Goal: Information Seeking & Learning: Learn about a topic

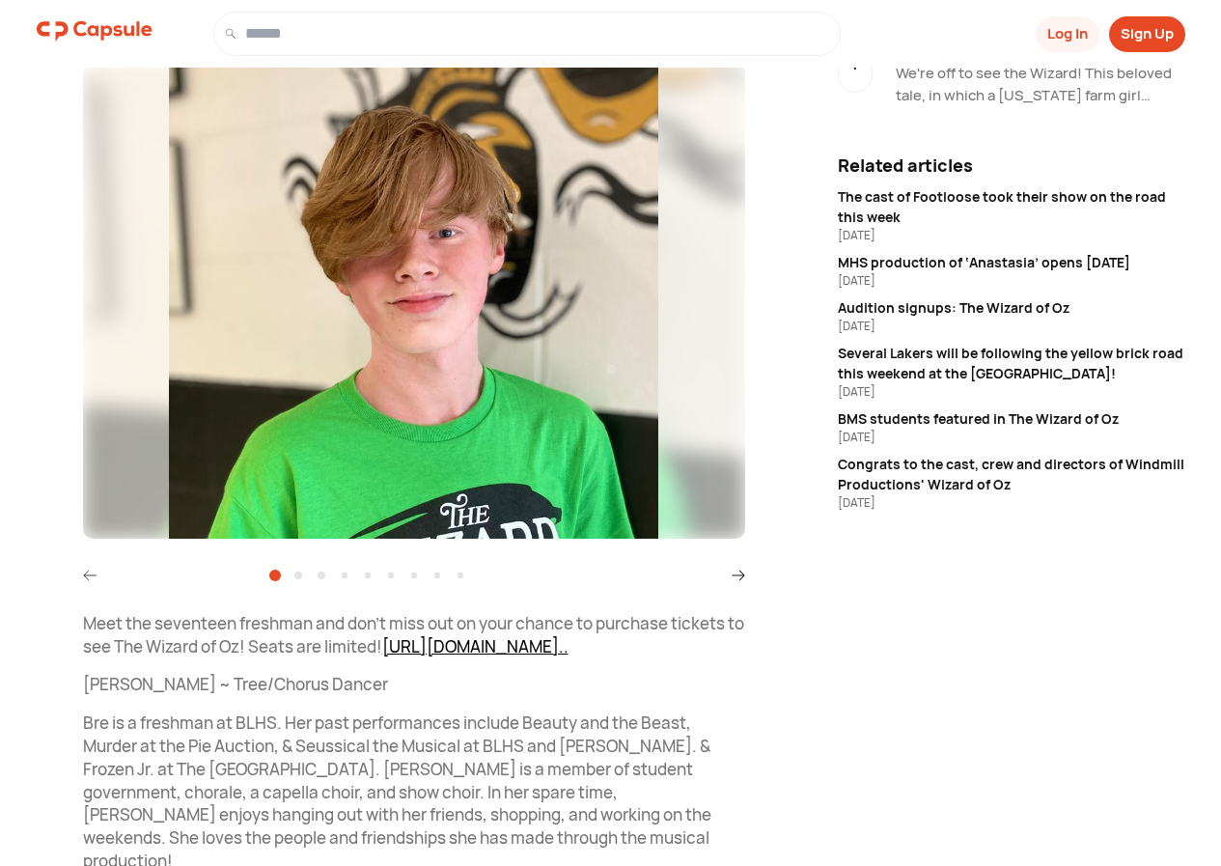
scroll to position [193, 0]
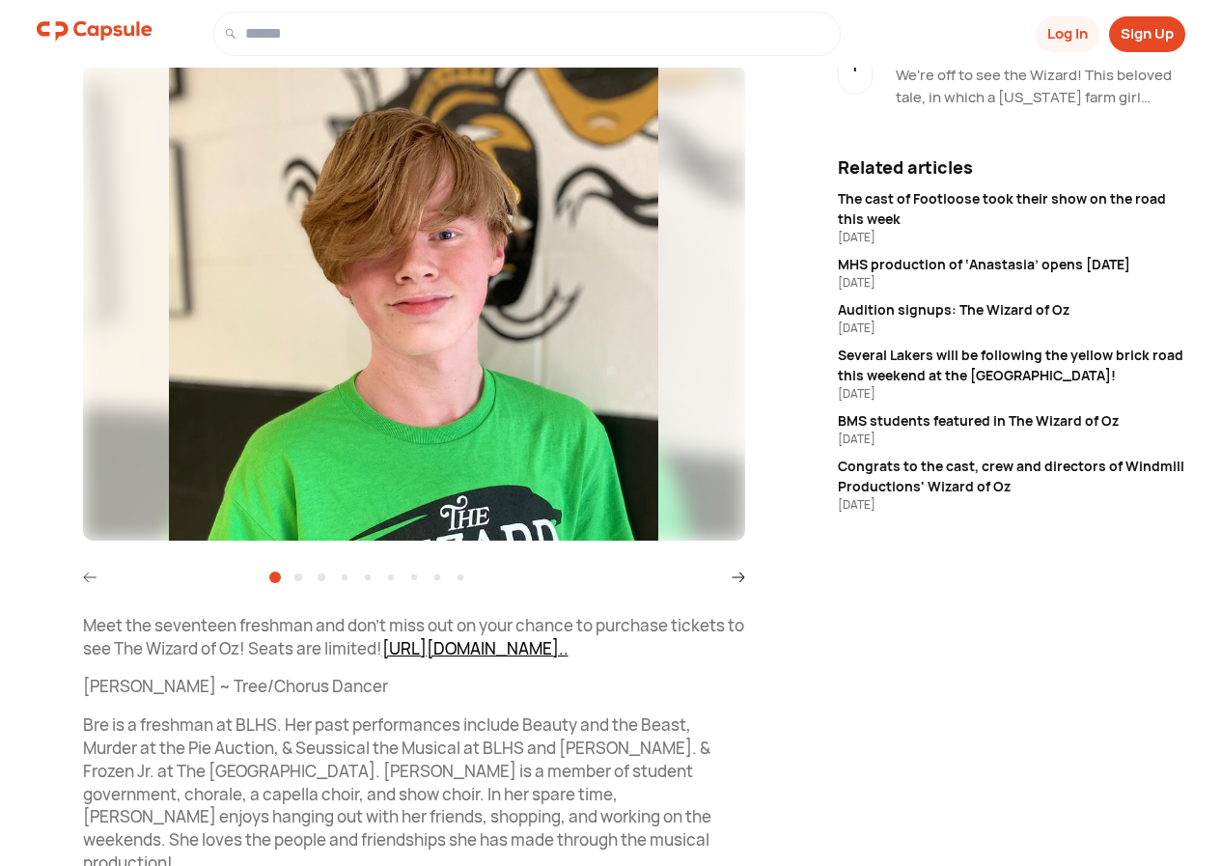
click at [734, 579] on icon at bounding box center [739, 577] width 14 height 14
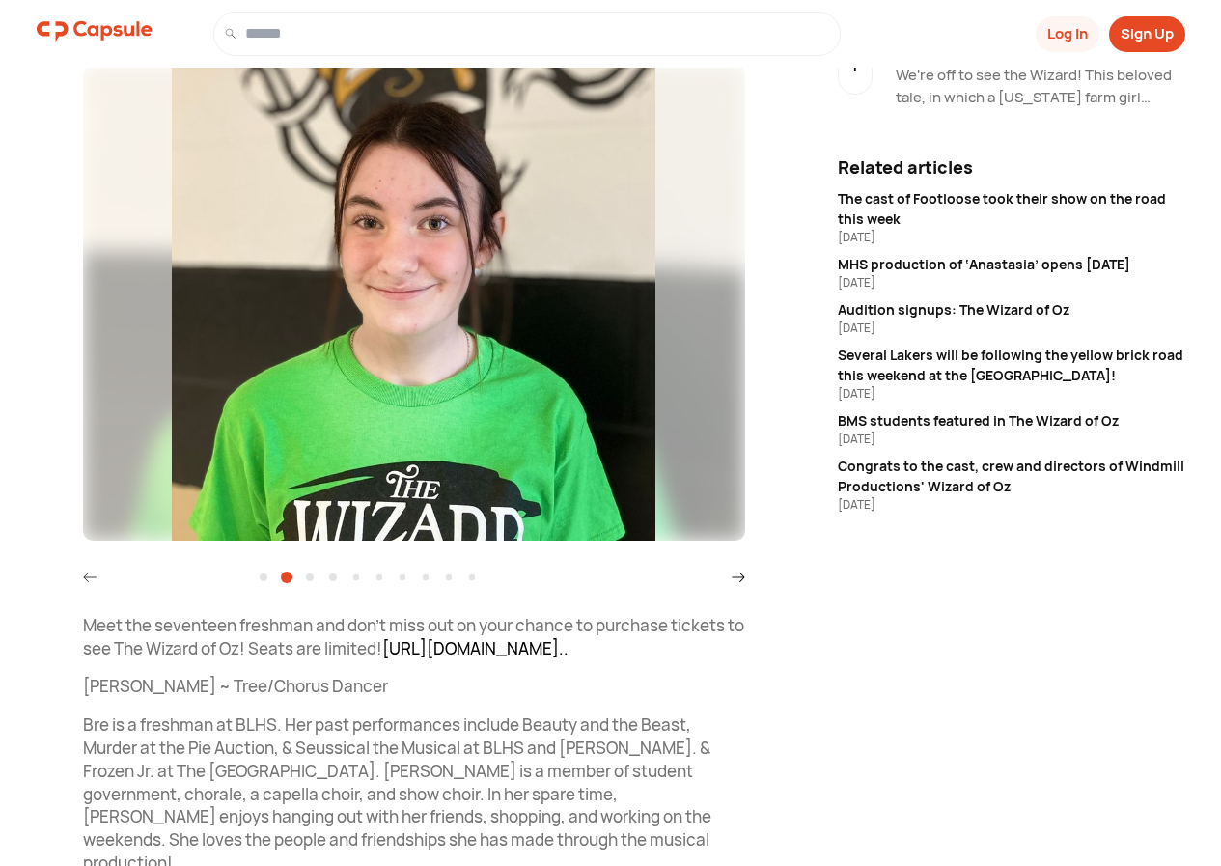
click at [83, 582] on icon at bounding box center [90, 577] width 14 height 14
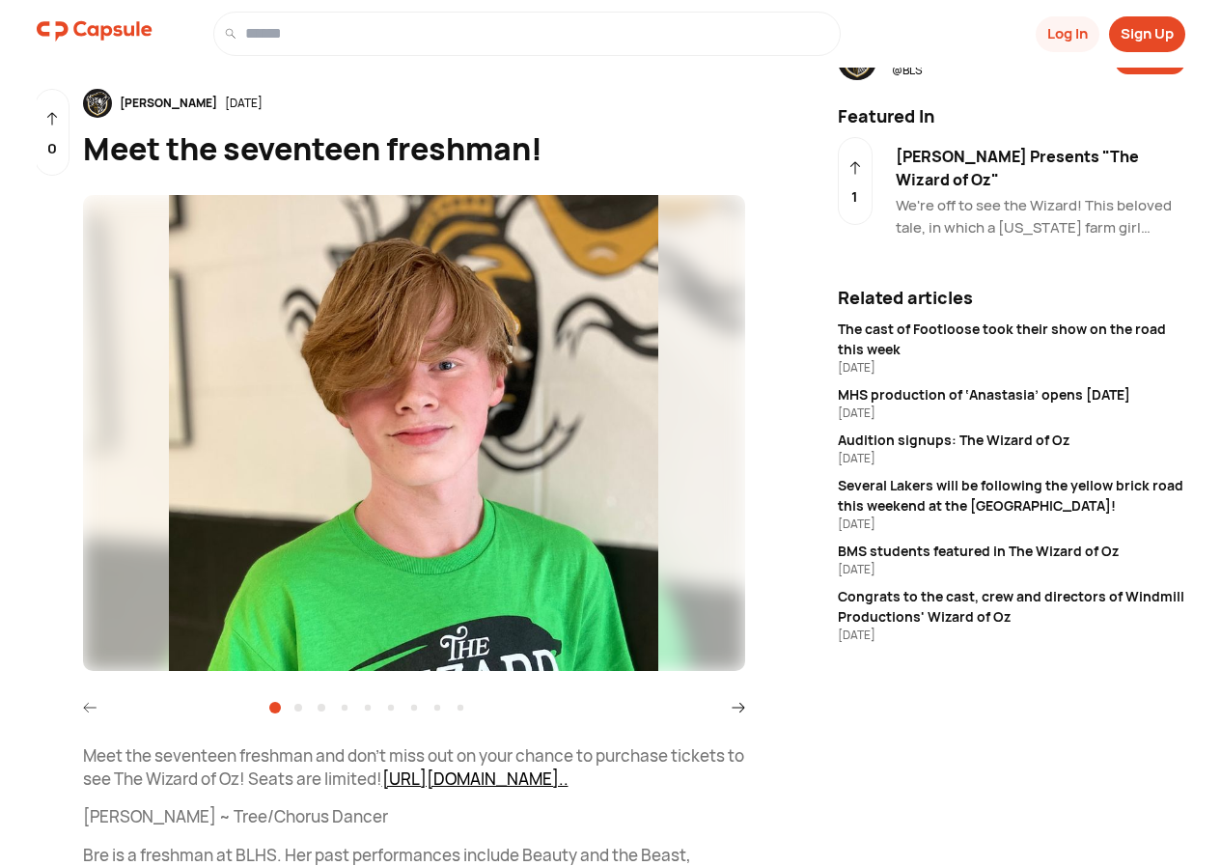
scroll to position [0, 0]
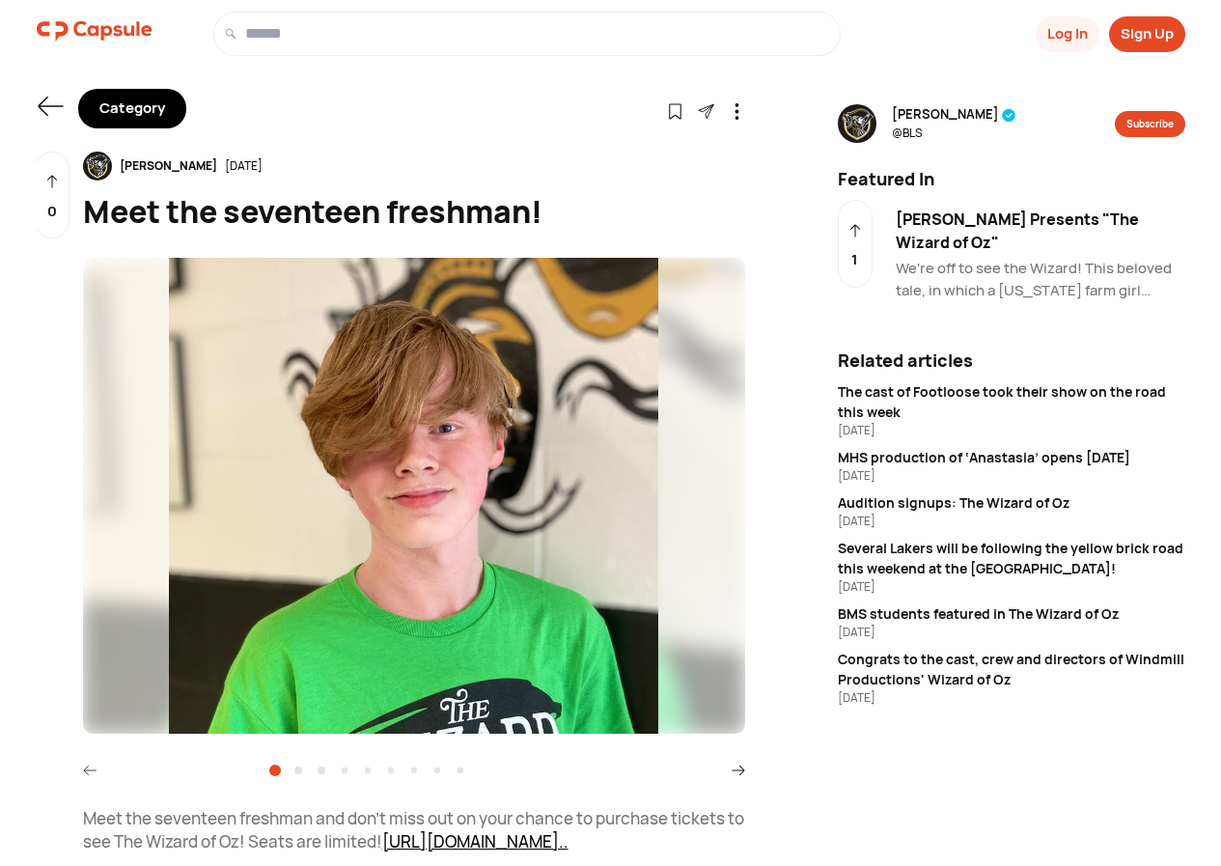
click at [736, 768] on icon at bounding box center [739, 770] width 14 height 14
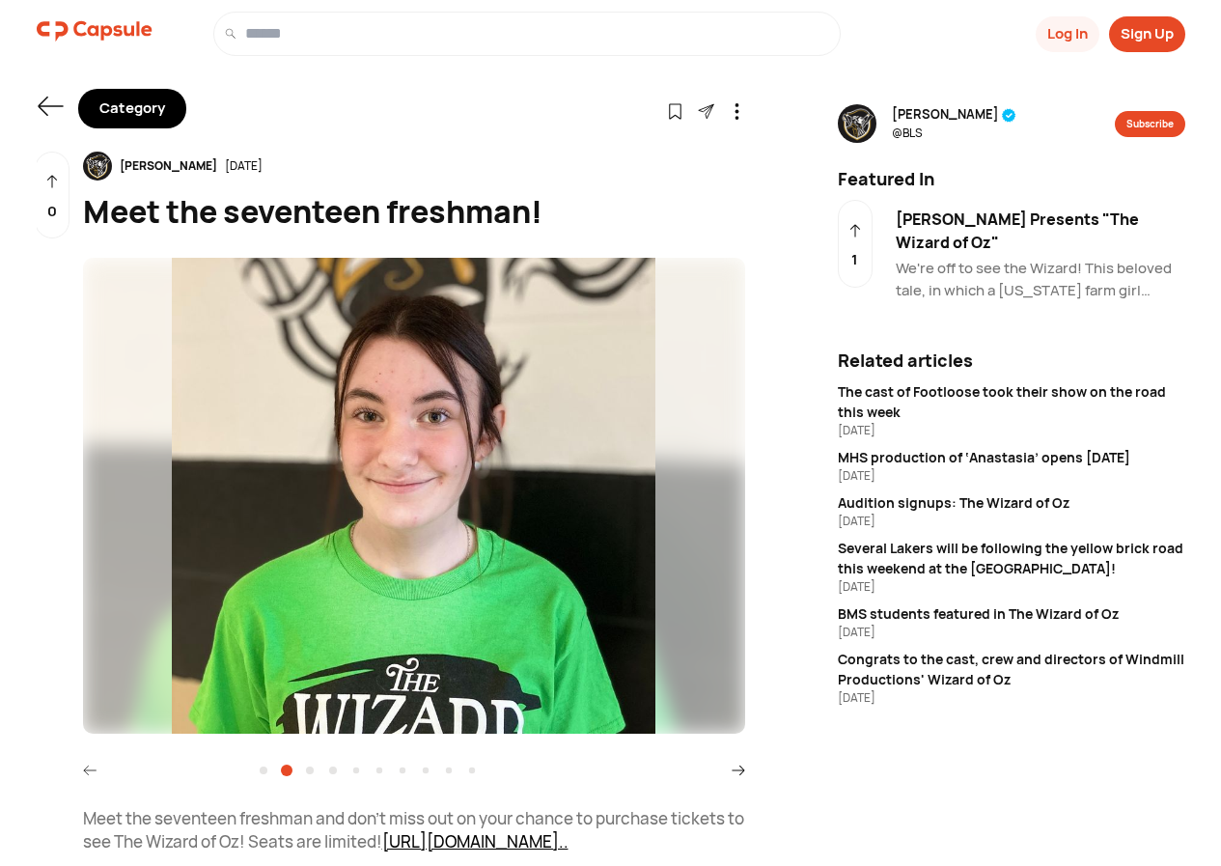
click at [735, 768] on icon at bounding box center [739, 770] width 14 height 14
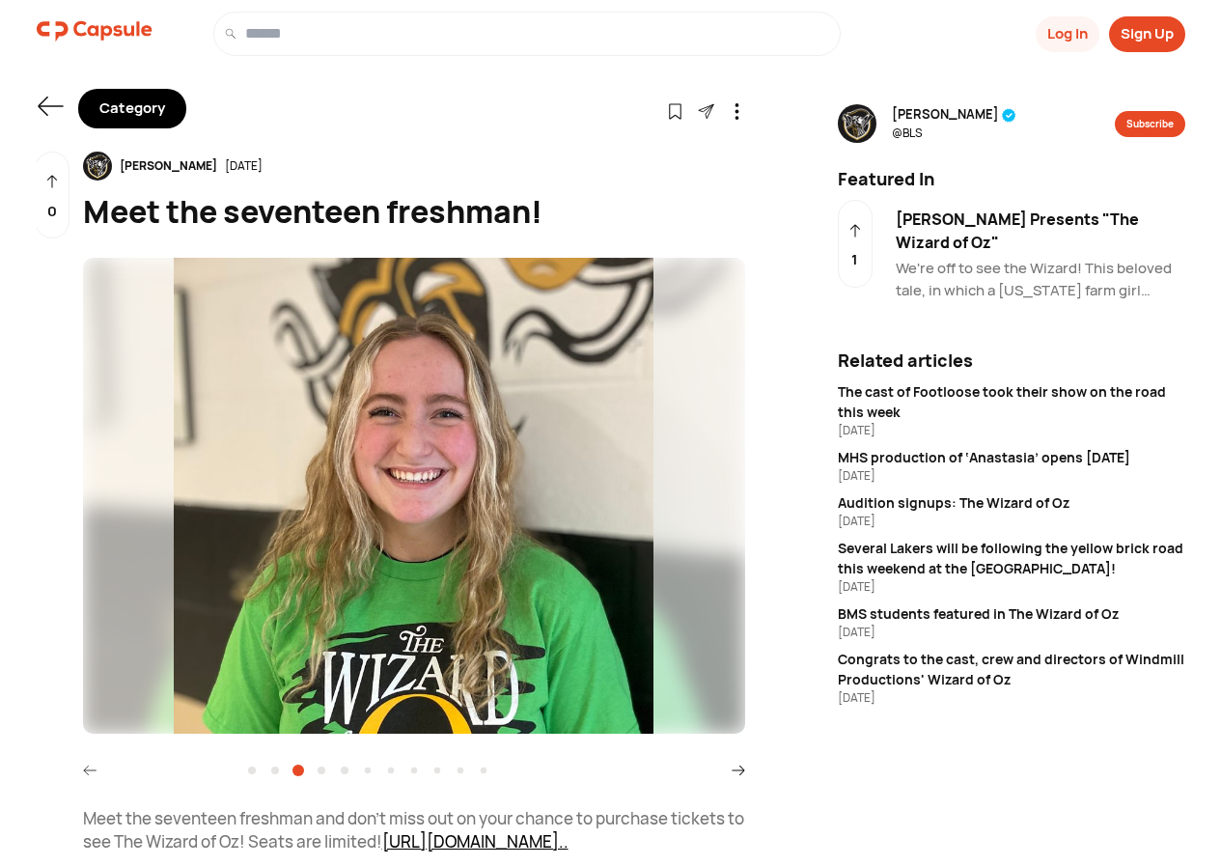
click at [734, 766] on icon at bounding box center [739, 770] width 14 height 14
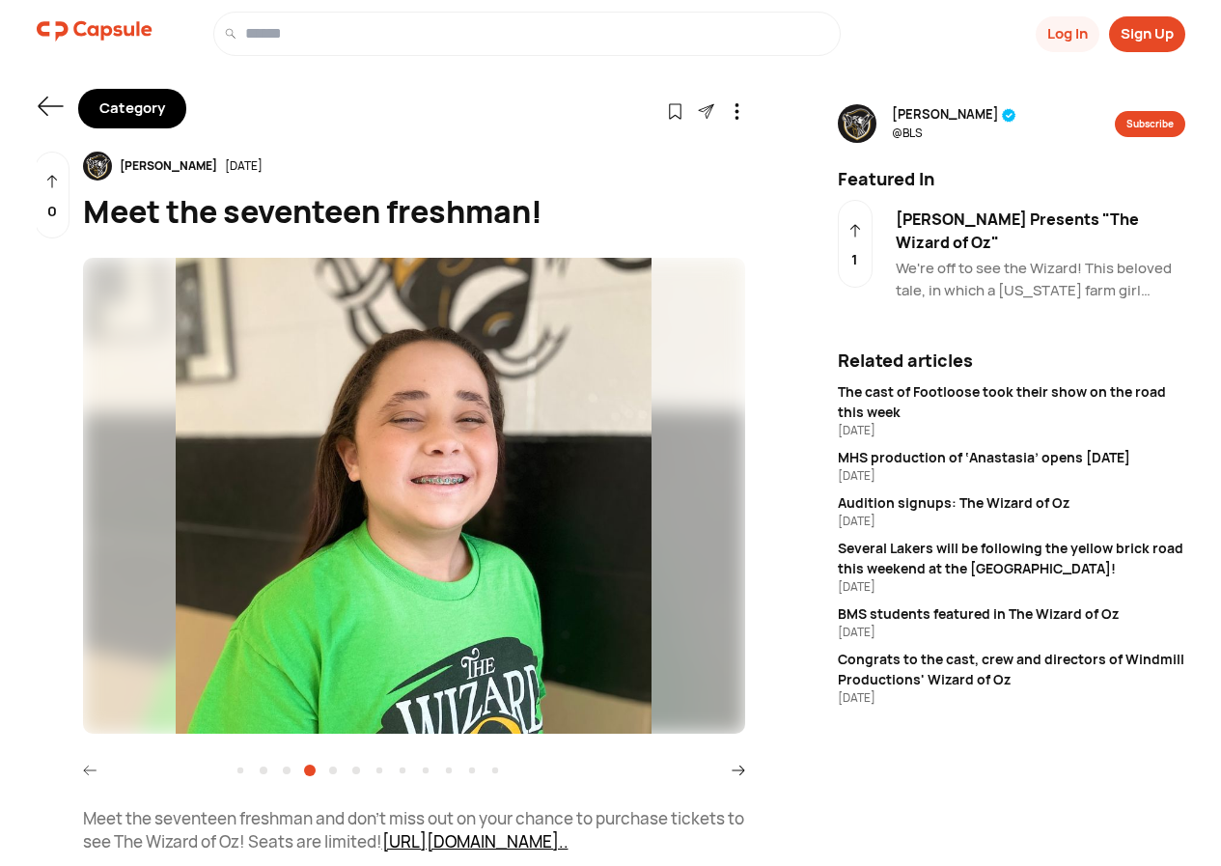
click at [736, 763] on icon at bounding box center [739, 770] width 14 height 14
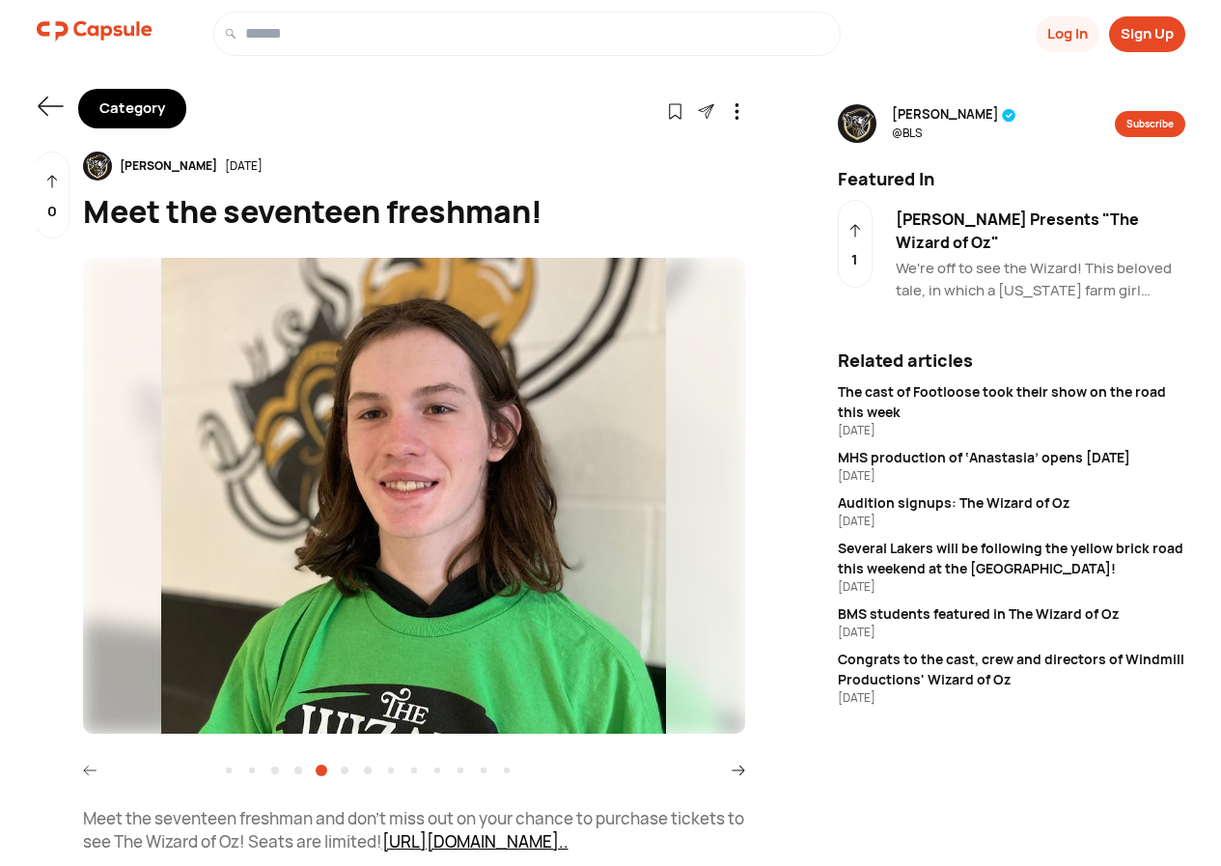
click at [736, 763] on icon at bounding box center [739, 770] width 14 height 14
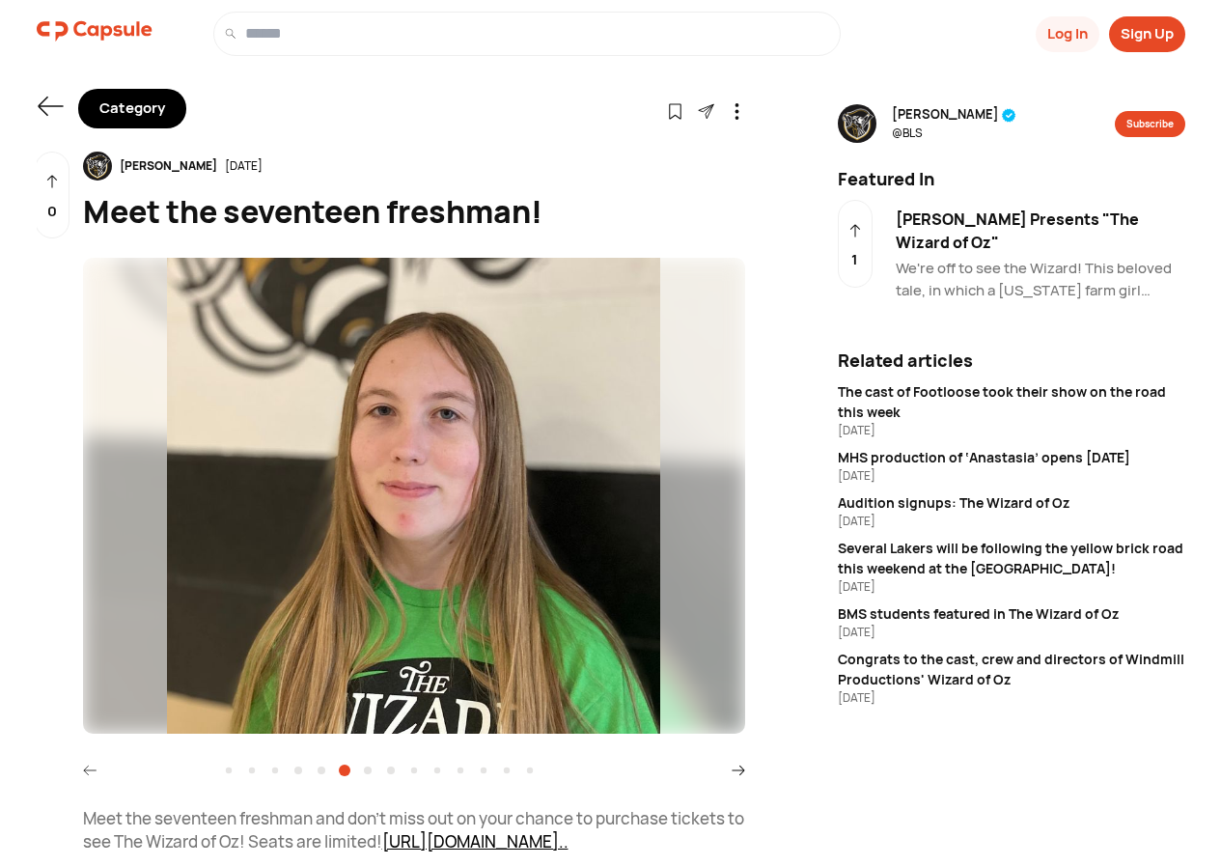
click at [736, 763] on icon at bounding box center [739, 770] width 14 height 14
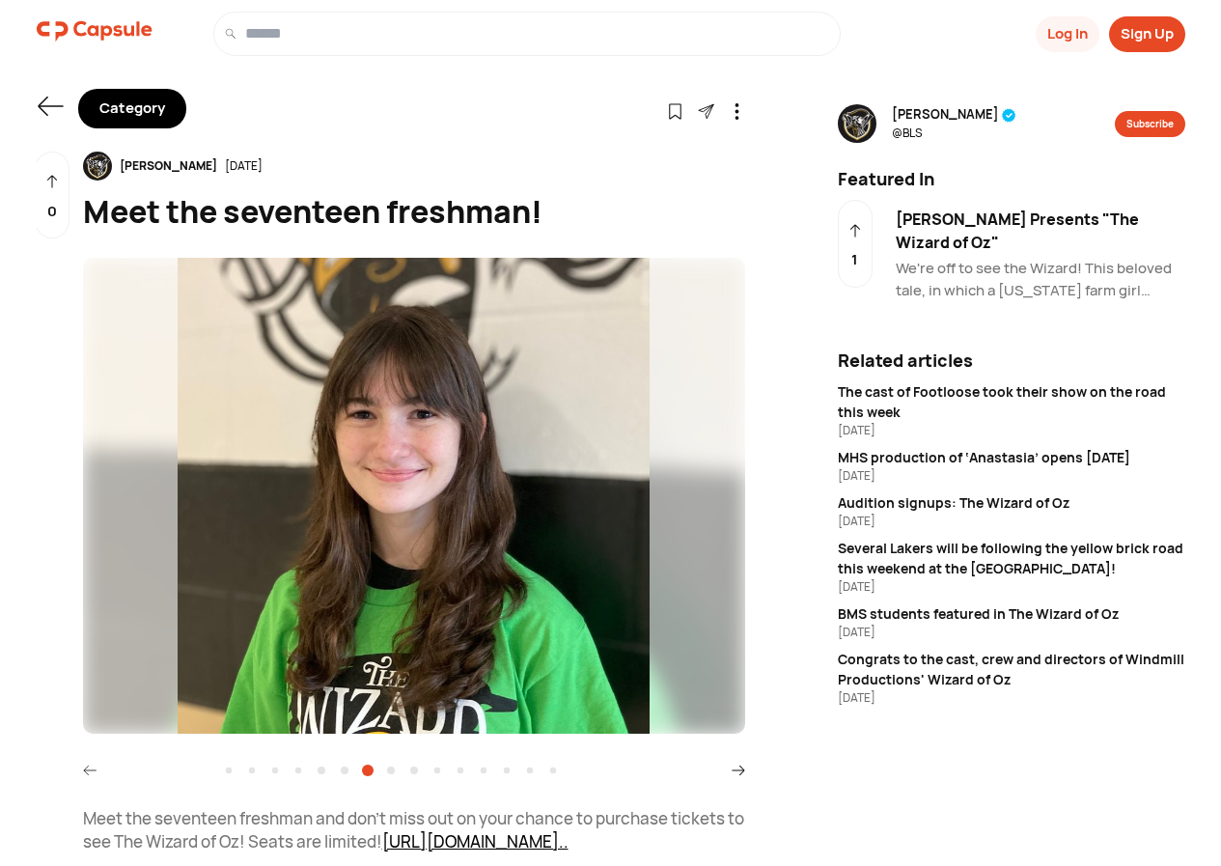
click at [736, 763] on icon at bounding box center [739, 770] width 14 height 14
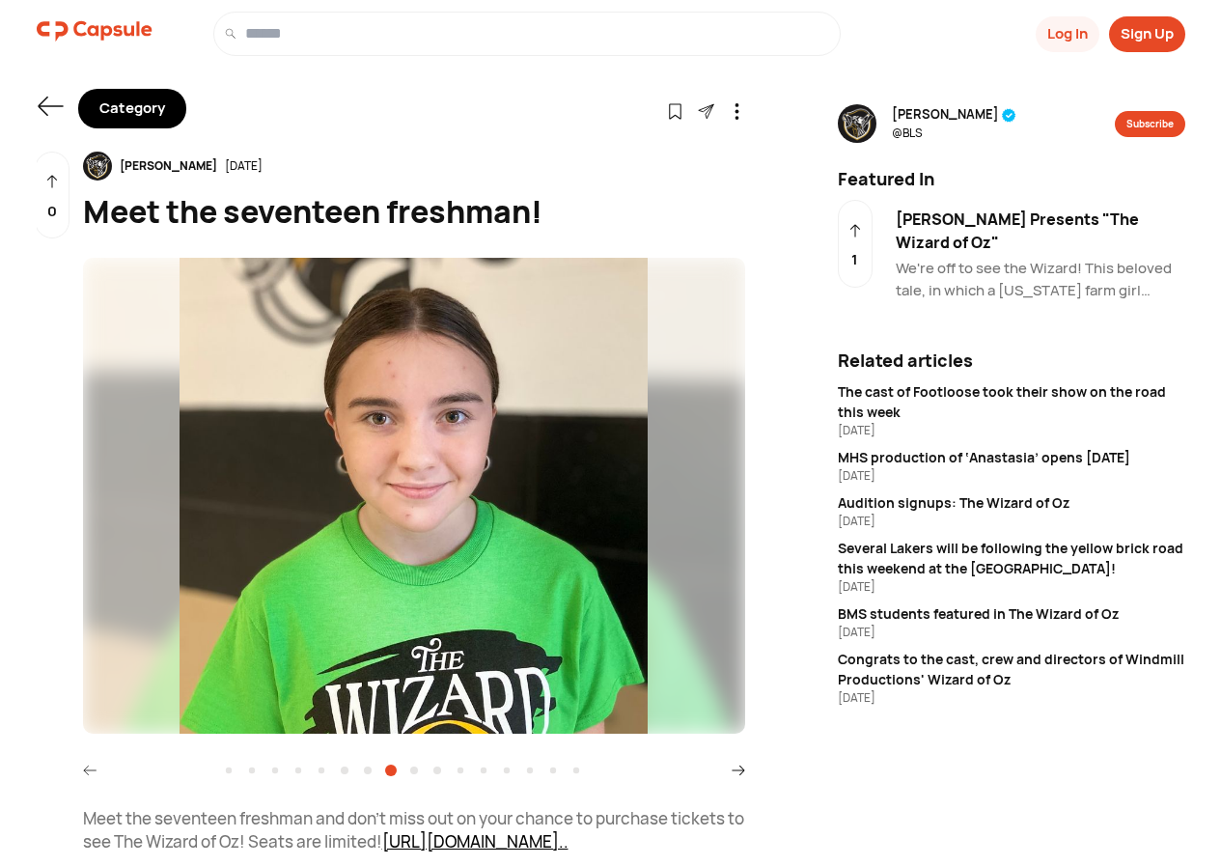
click at [736, 763] on icon at bounding box center [739, 770] width 14 height 14
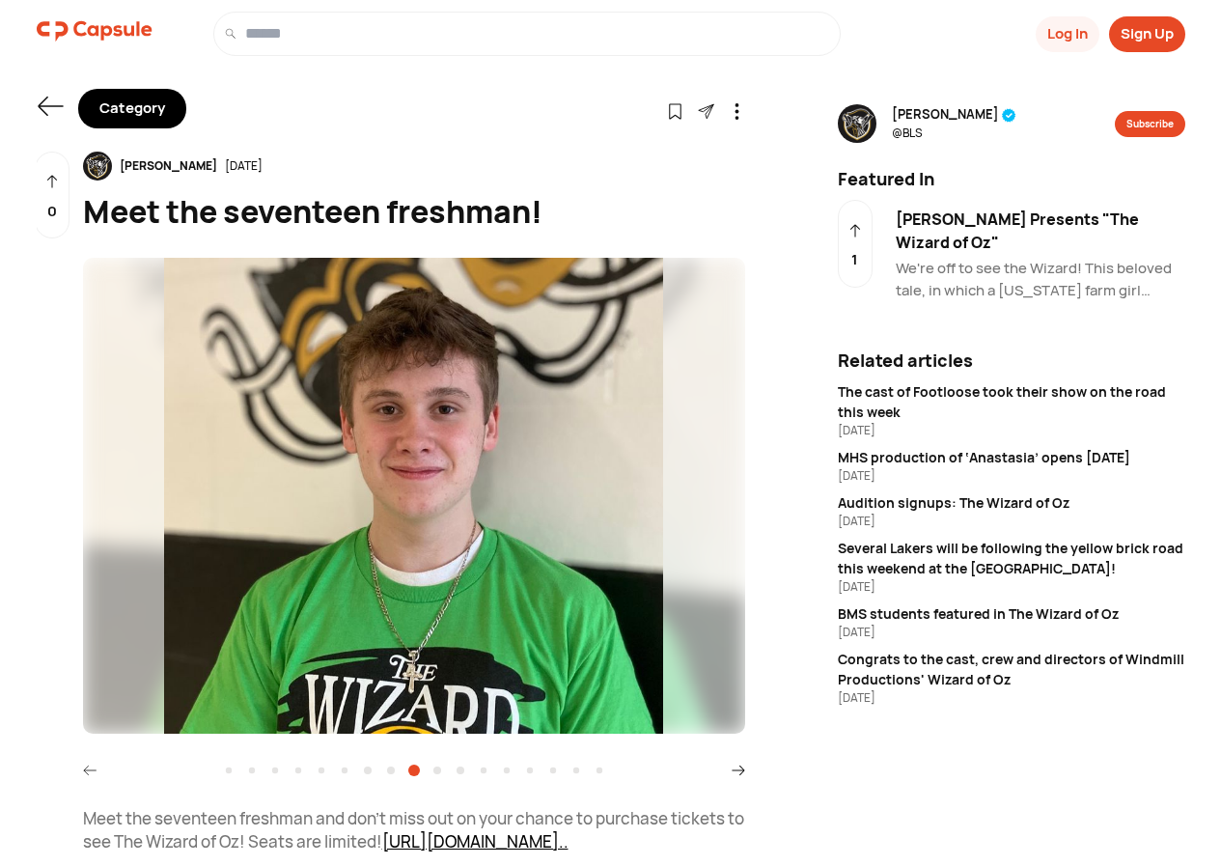
click at [736, 763] on icon at bounding box center [739, 770] width 14 height 14
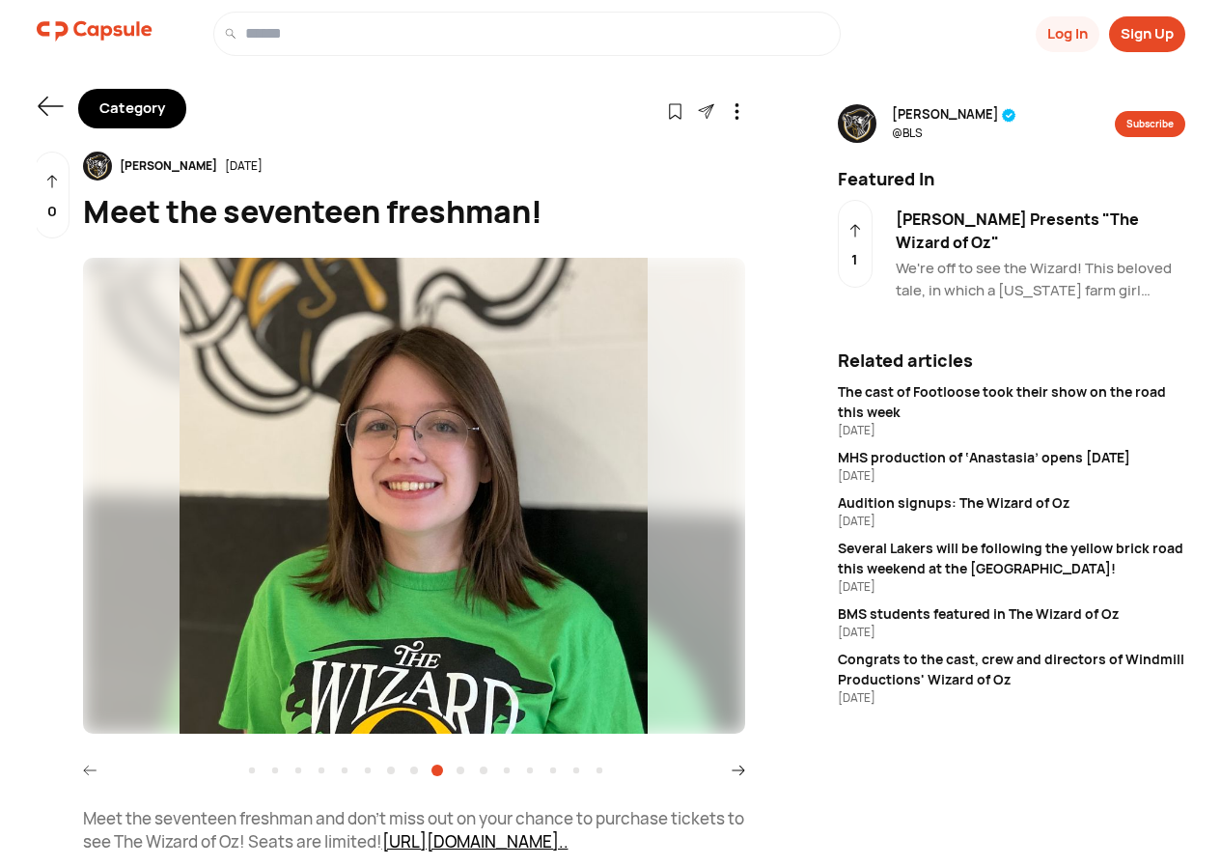
click at [736, 763] on icon at bounding box center [739, 770] width 14 height 14
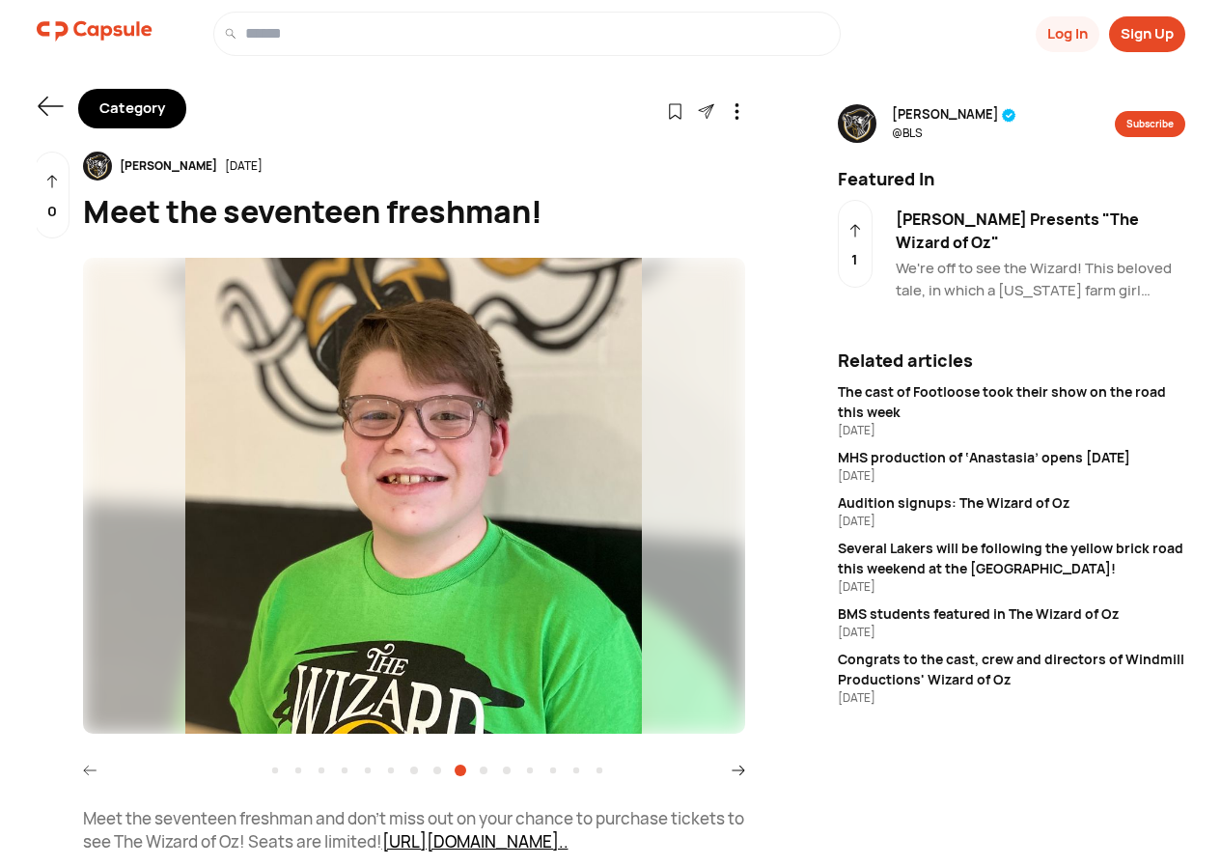
click at [736, 763] on icon at bounding box center [739, 770] width 14 height 14
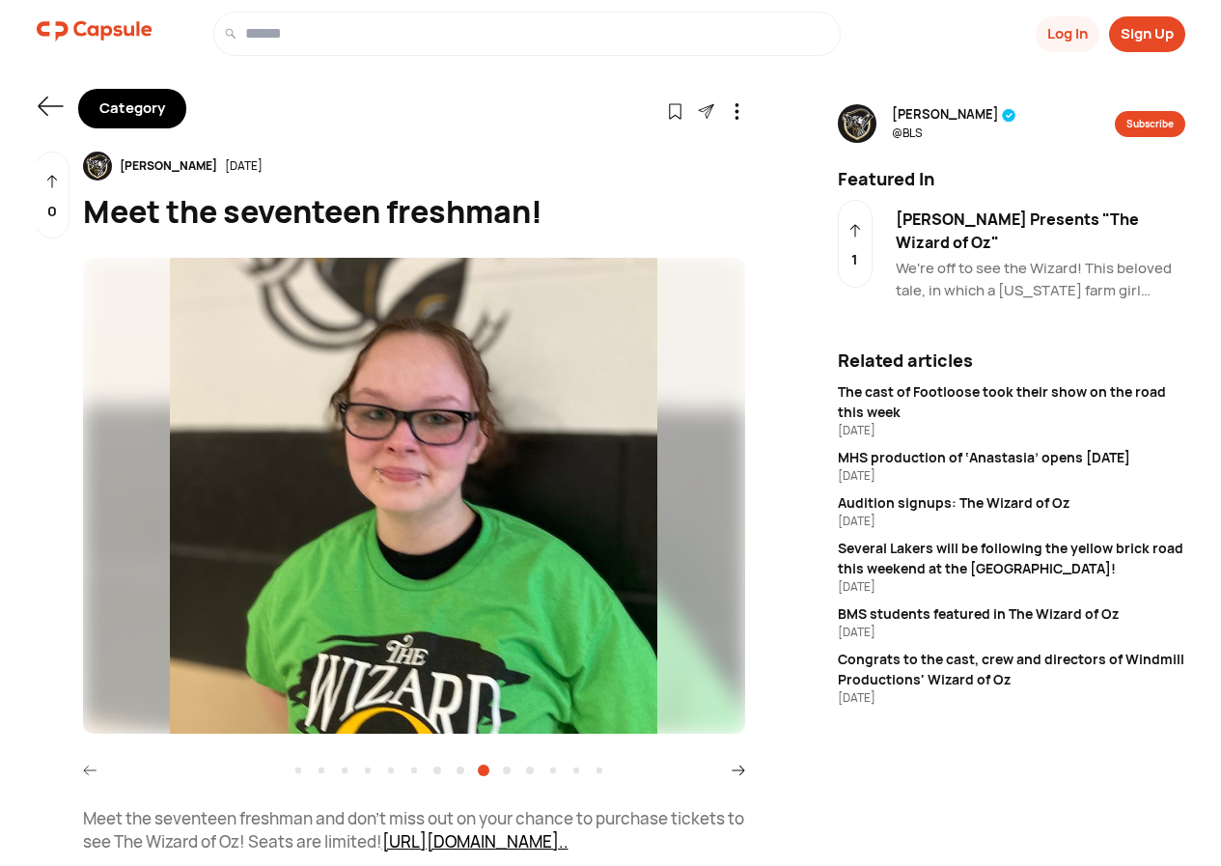
click at [736, 763] on icon at bounding box center [739, 770] width 14 height 14
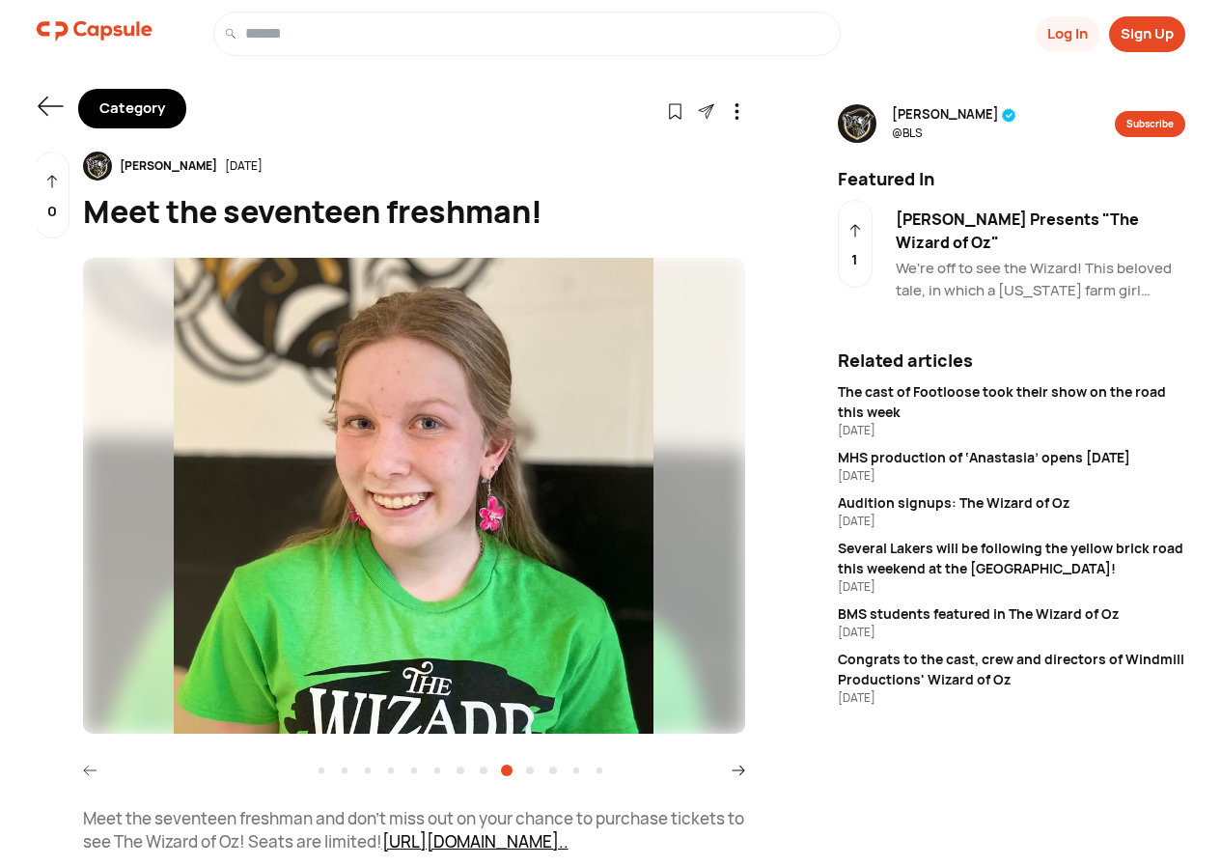
click at [736, 763] on icon at bounding box center [739, 770] width 14 height 14
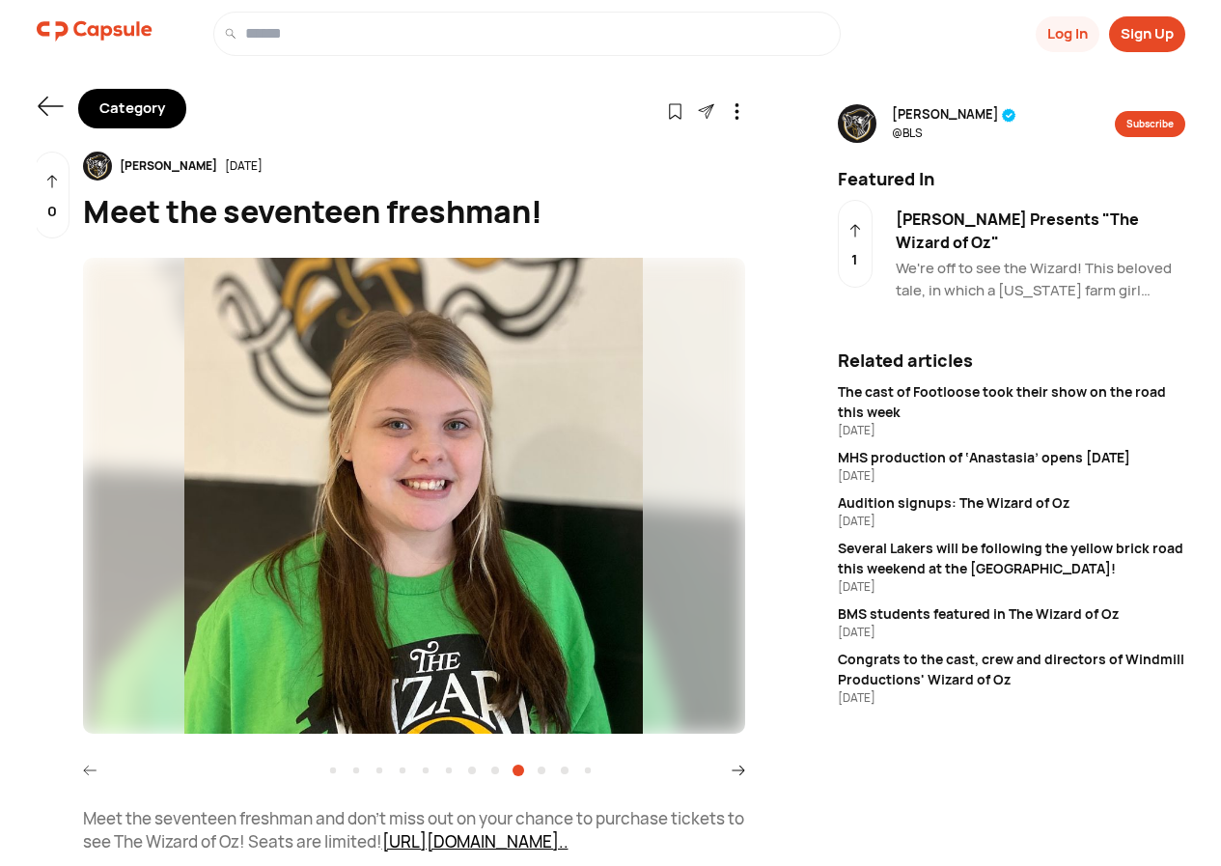
click at [736, 763] on icon at bounding box center [739, 770] width 14 height 14
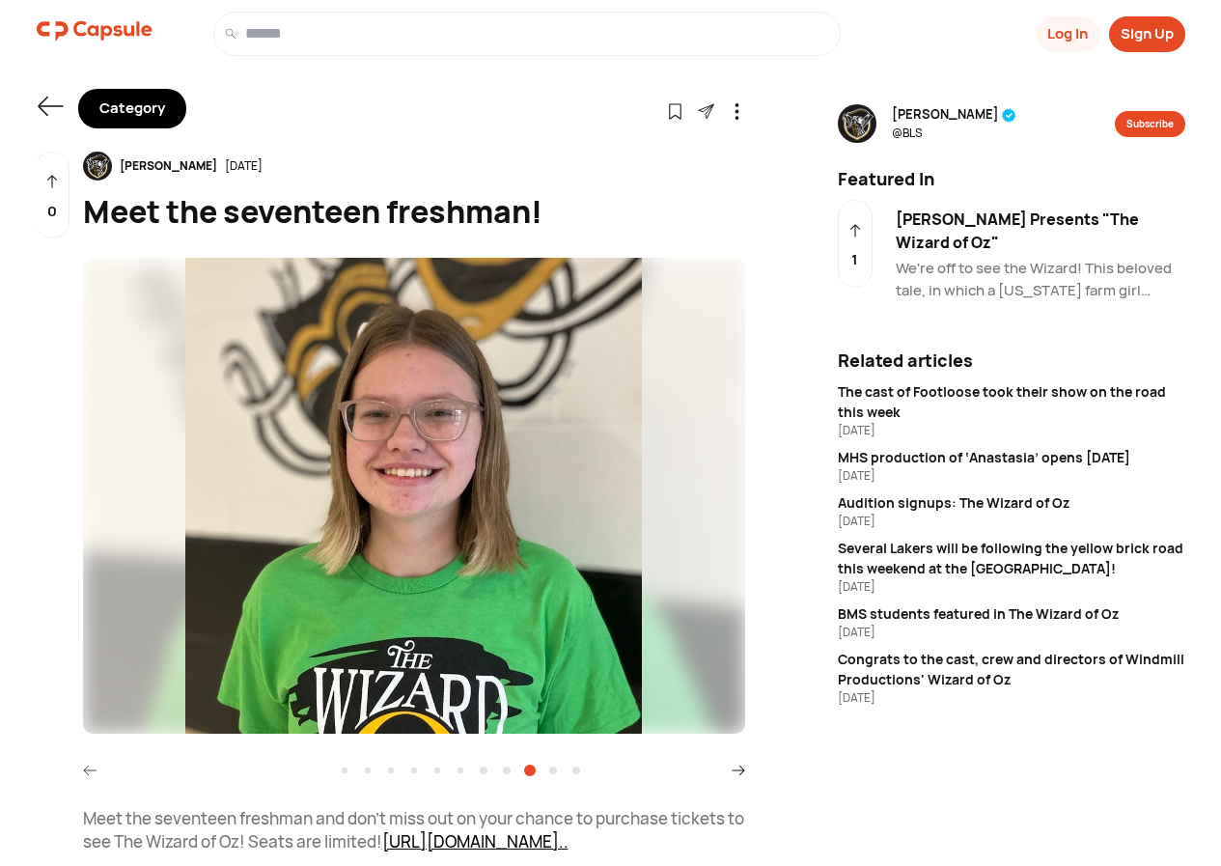
click at [736, 763] on icon at bounding box center [739, 770] width 14 height 14
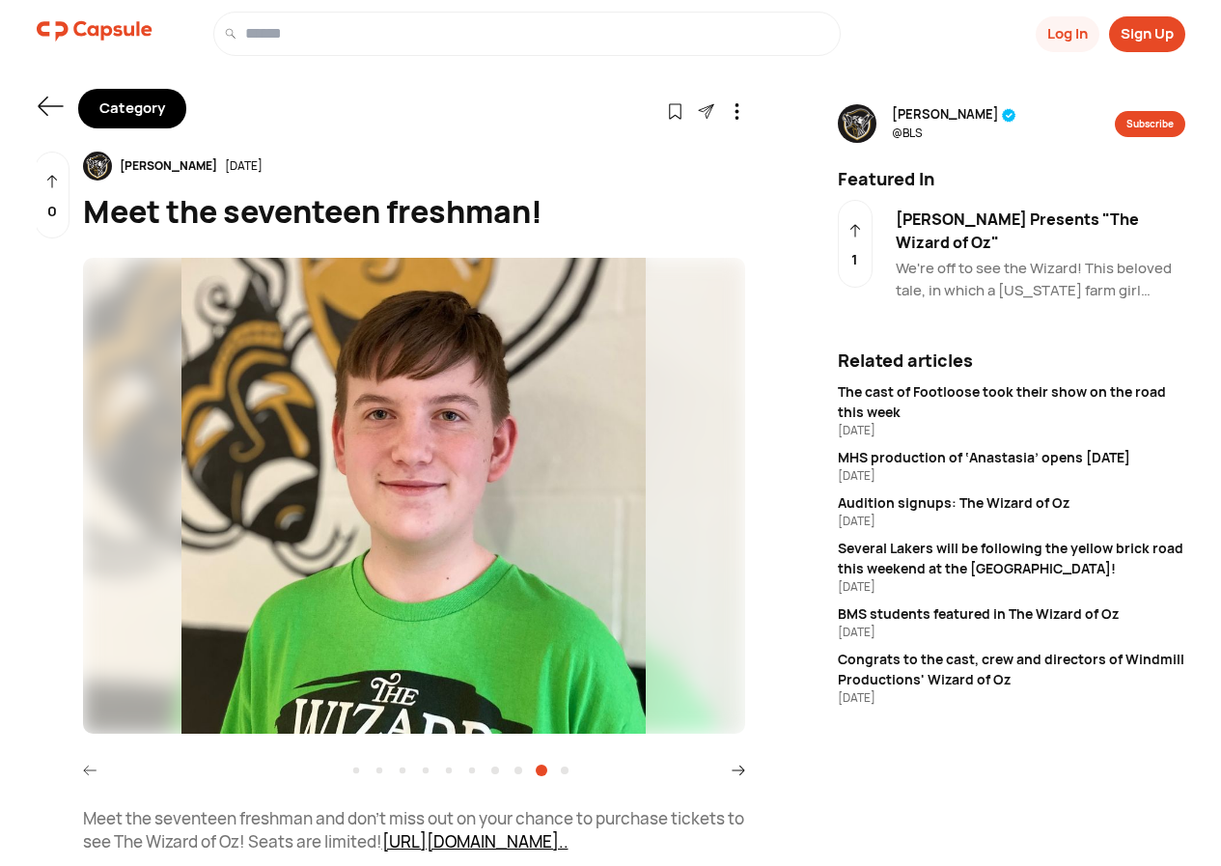
click at [736, 763] on icon at bounding box center [739, 770] width 14 height 14
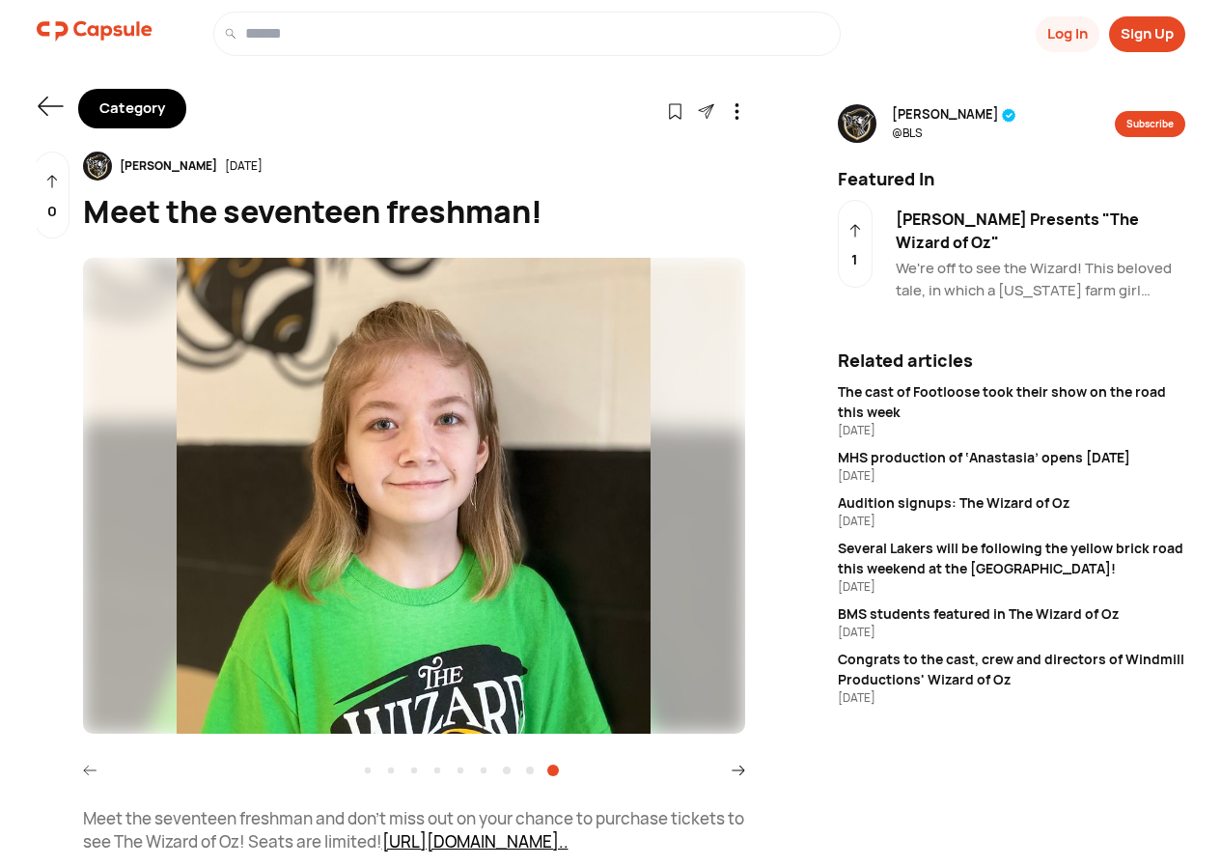
click at [736, 763] on icon at bounding box center [739, 770] width 14 height 14
click at [87, 764] on icon at bounding box center [90, 770] width 14 height 14
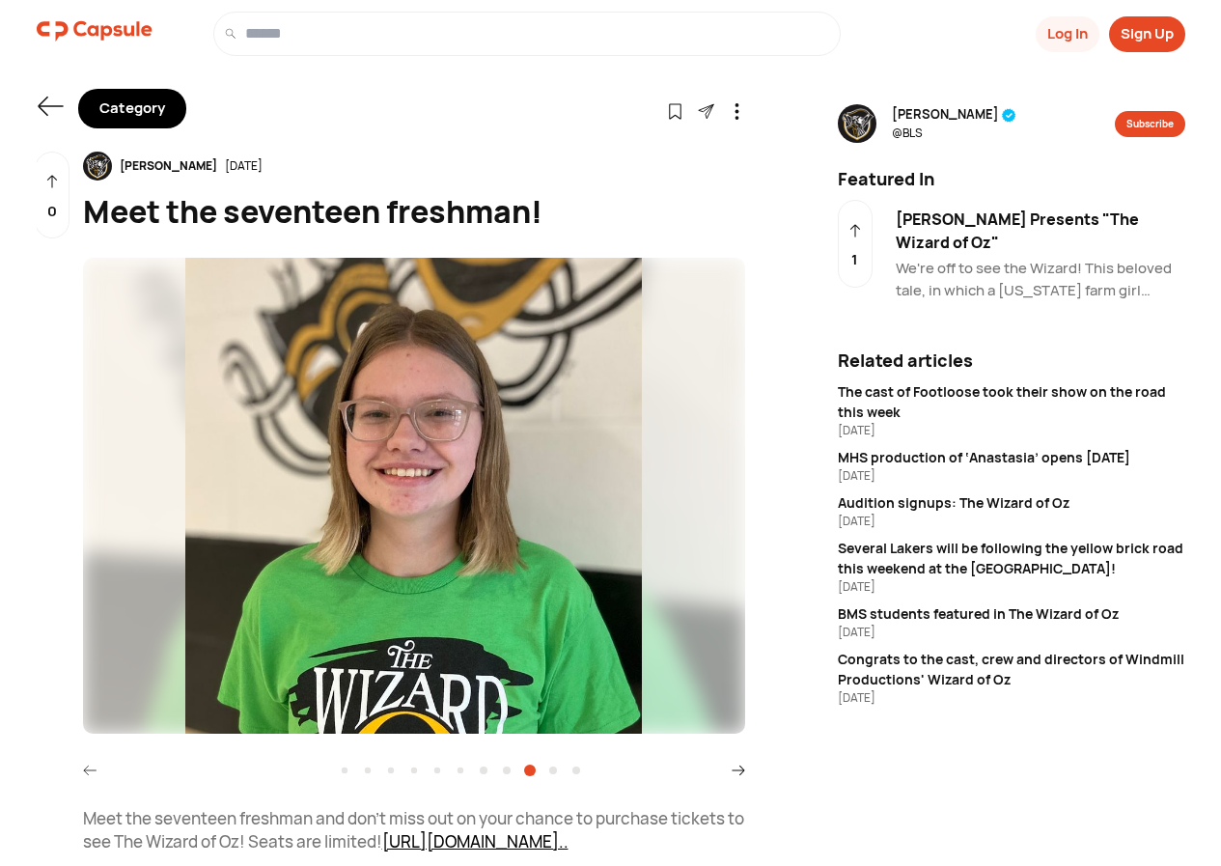
click at [87, 764] on icon at bounding box center [90, 770] width 14 height 14
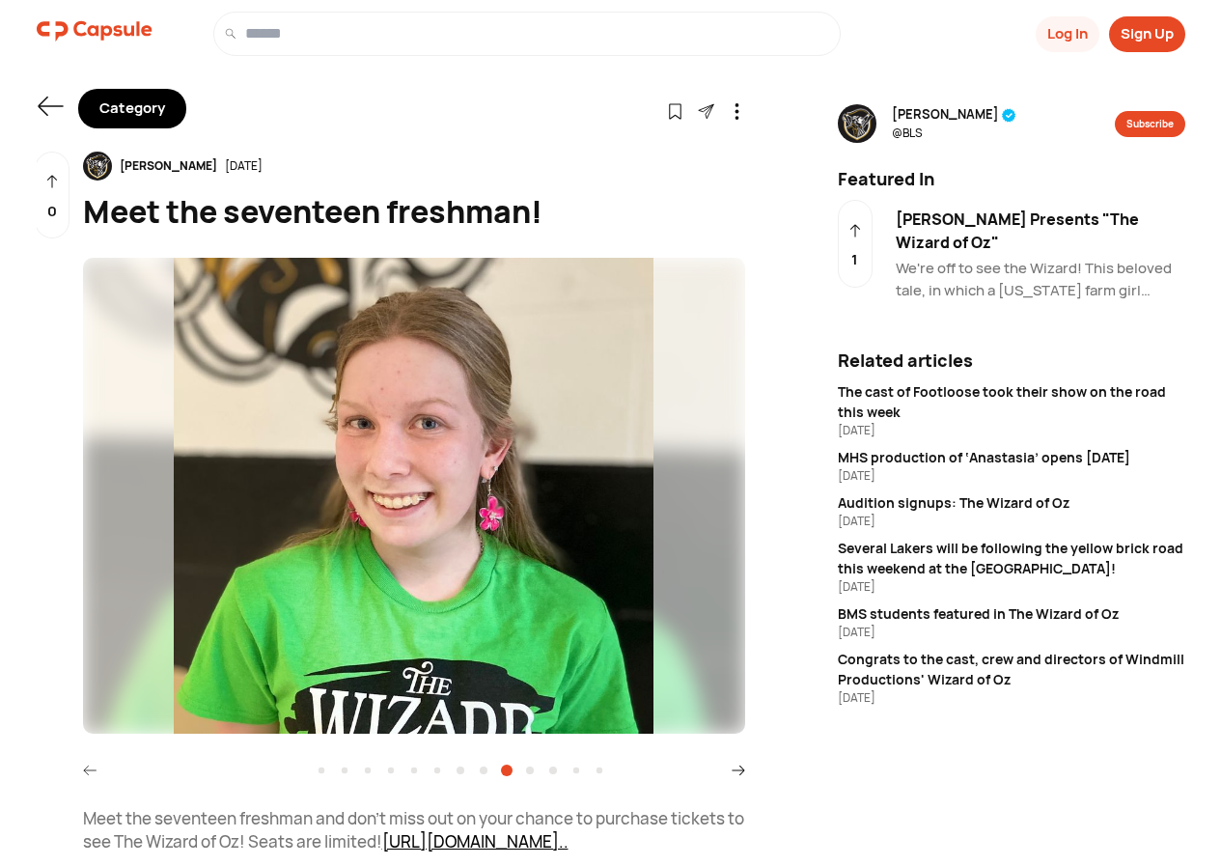
click at [87, 764] on icon at bounding box center [90, 770] width 14 height 14
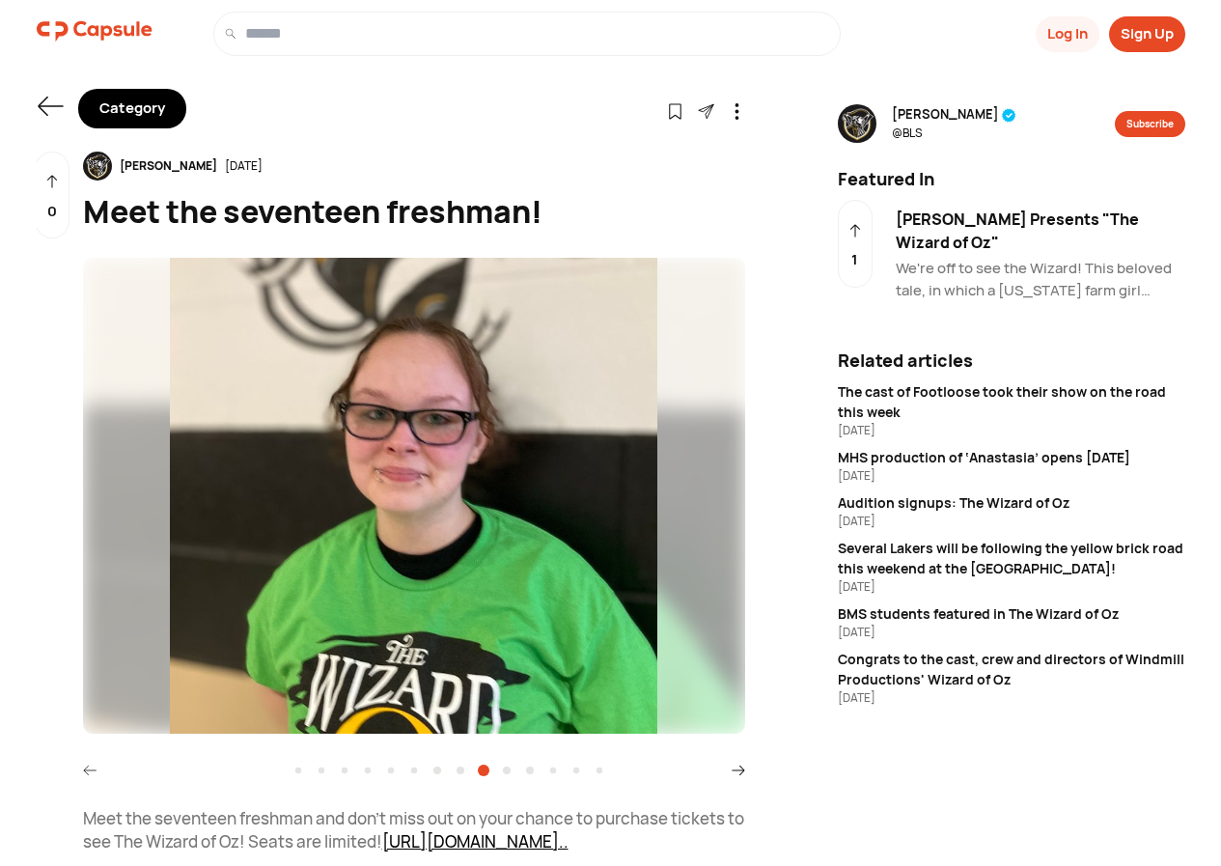
click at [86, 764] on icon at bounding box center [90, 770] width 14 height 14
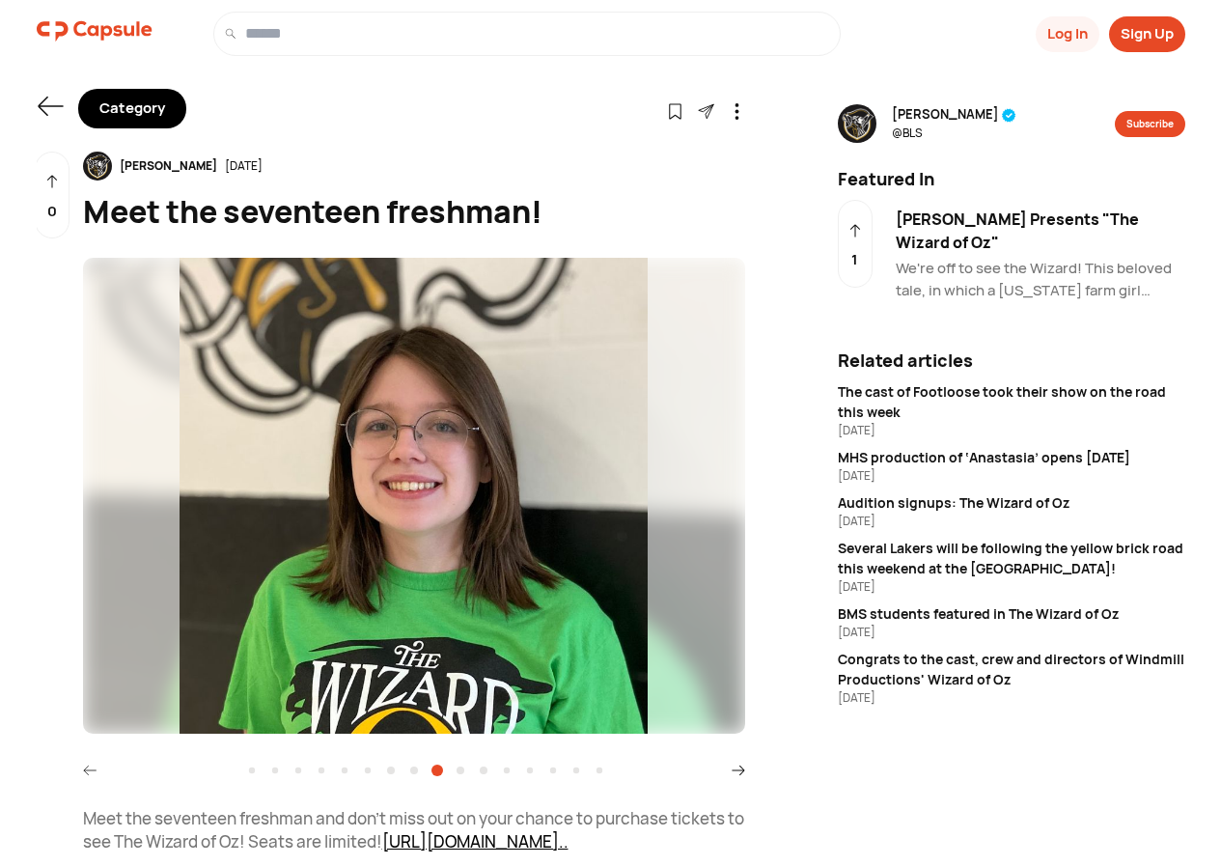
click at [85, 766] on icon at bounding box center [90, 770] width 14 height 14
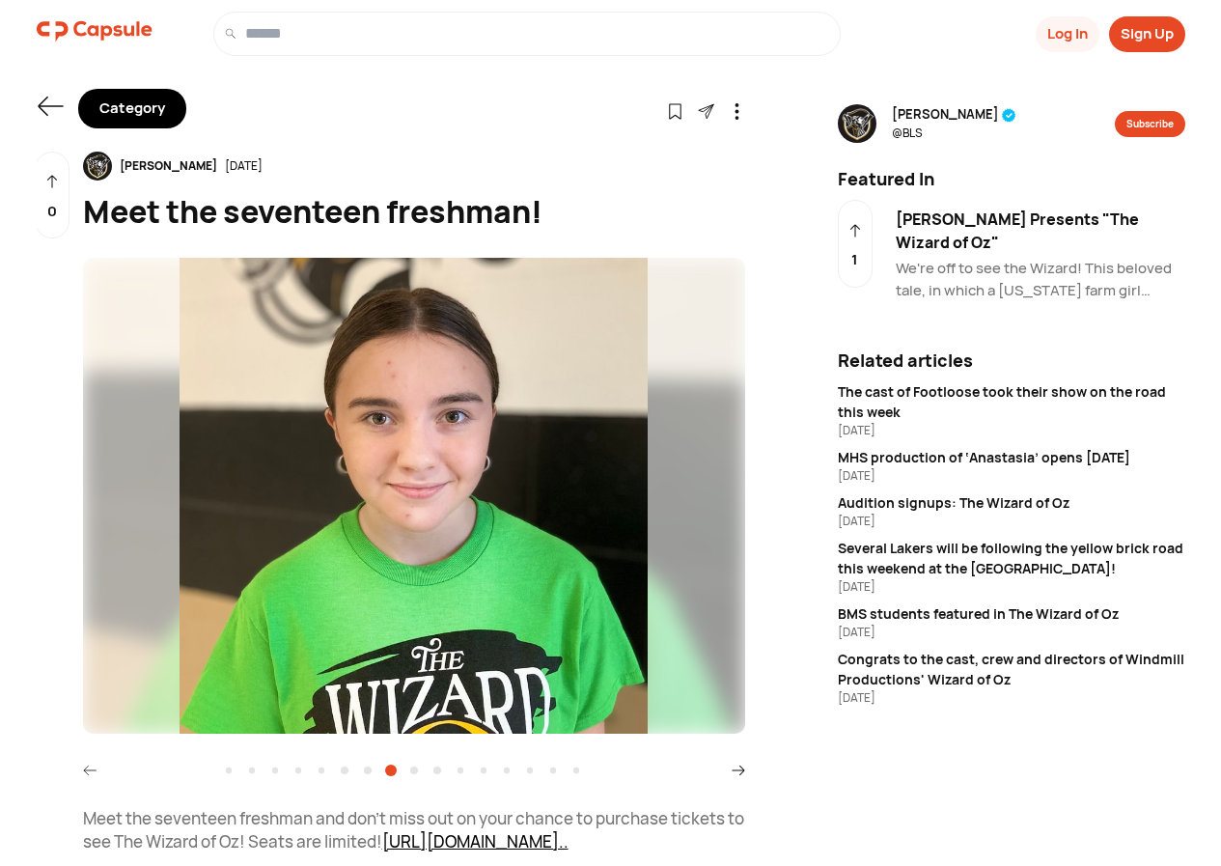
click at [85, 766] on icon at bounding box center [90, 770] width 14 height 14
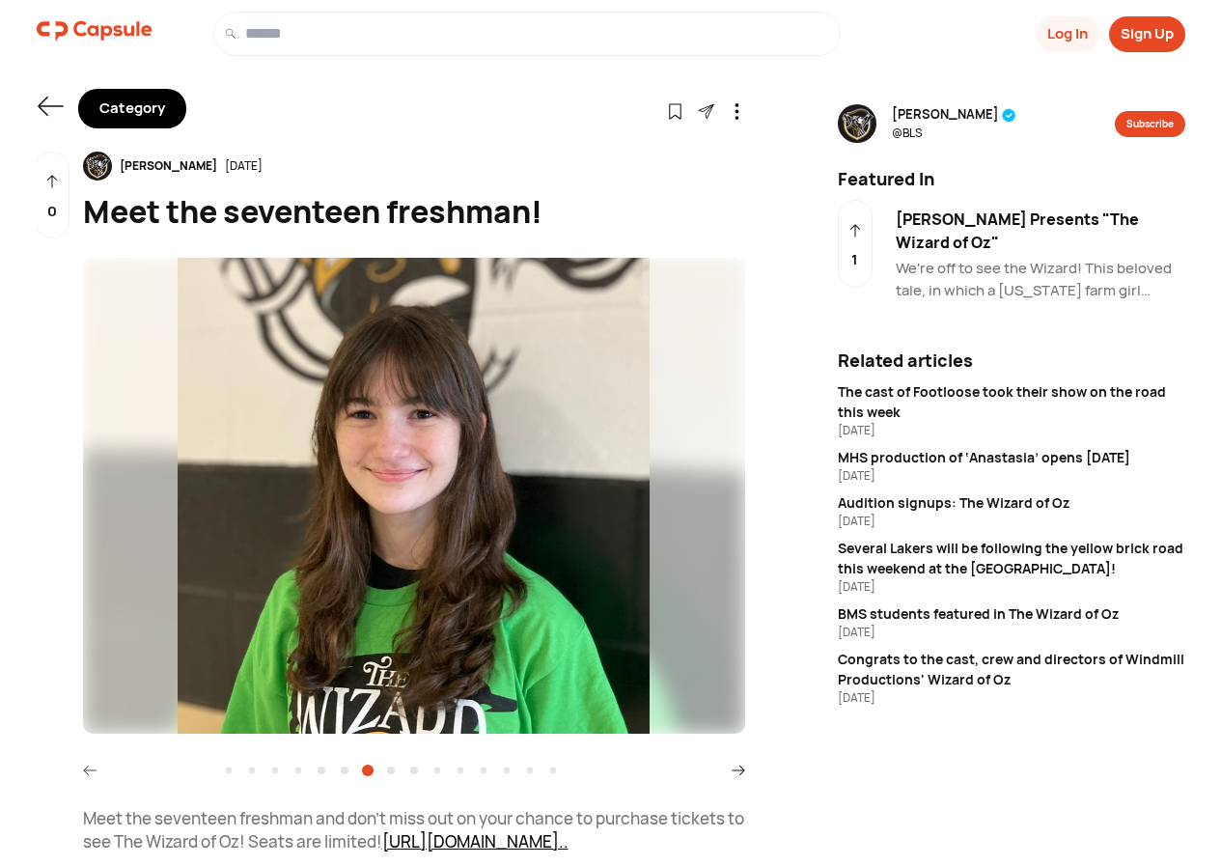
click at [85, 766] on icon at bounding box center [90, 770] width 14 height 14
click at [84, 767] on icon at bounding box center [90, 770] width 14 height 14
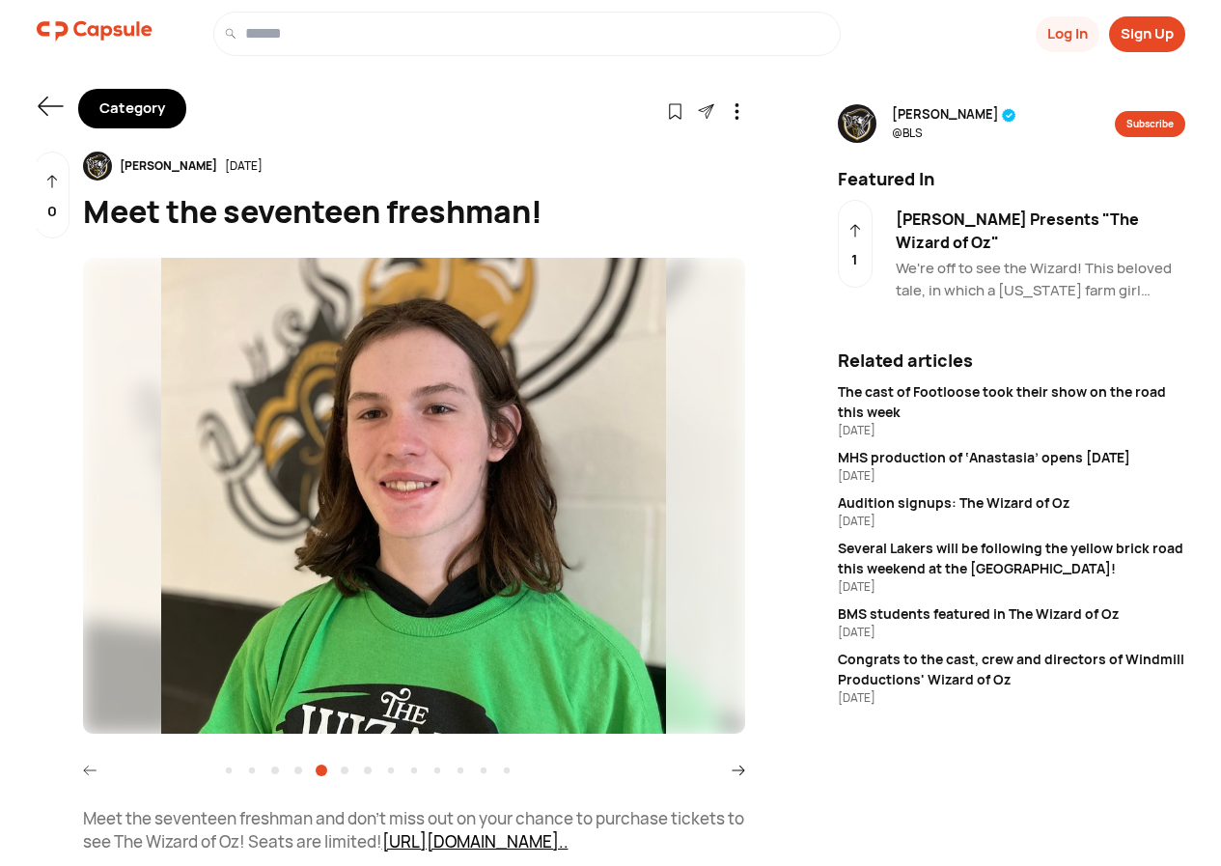
click at [83, 767] on icon at bounding box center [90, 770] width 14 height 14
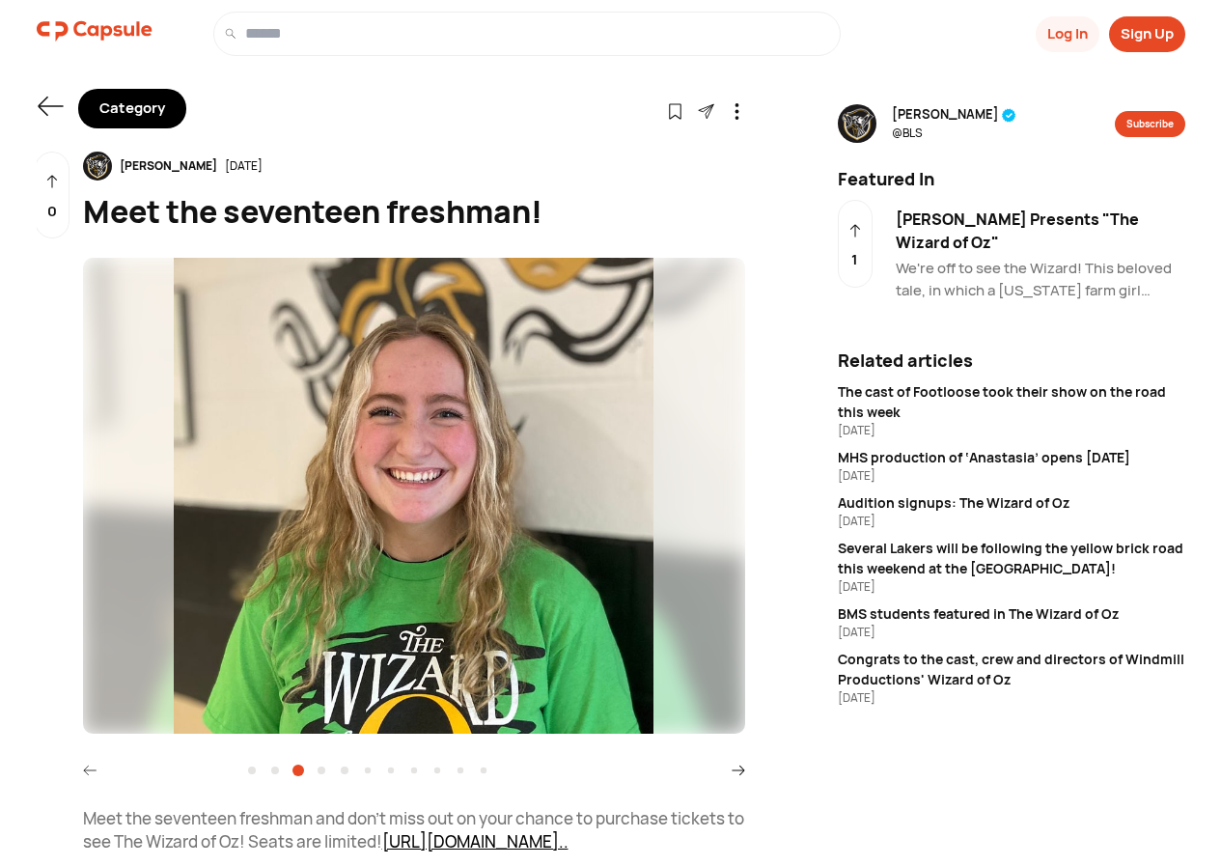
click at [83, 767] on icon at bounding box center [90, 770] width 14 height 14
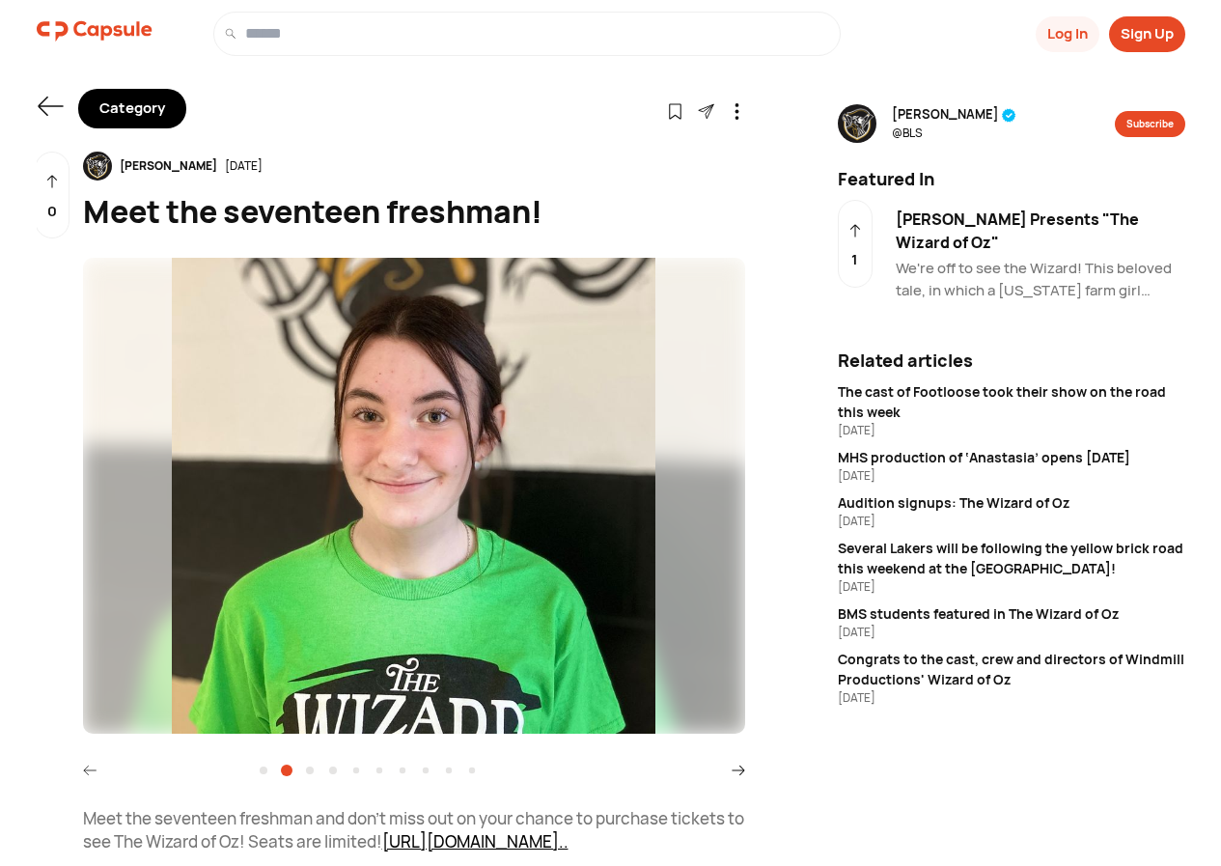
click at [83, 767] on icon at bounding box center [90, 770] width 14 height 14
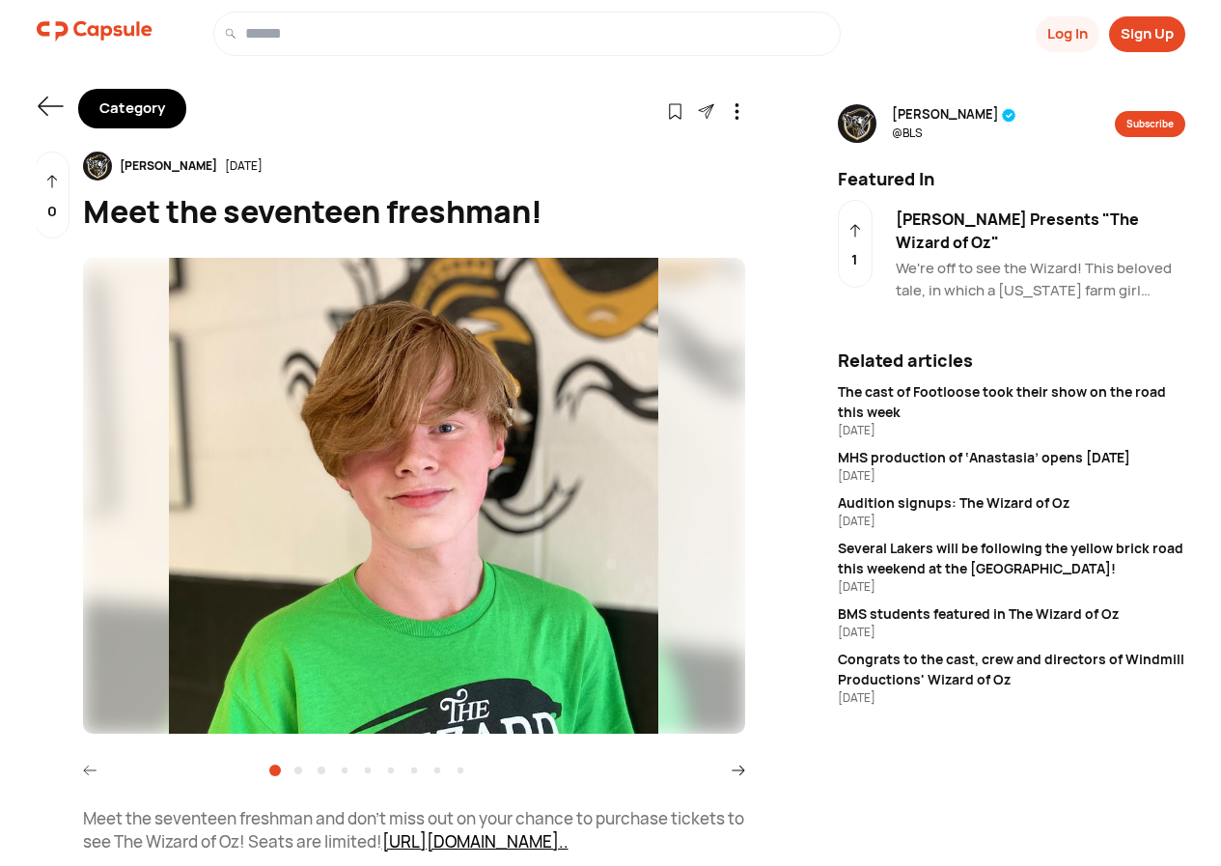
click at [83, 767] on icon at bounding box center [90, 770] width 14 height 14
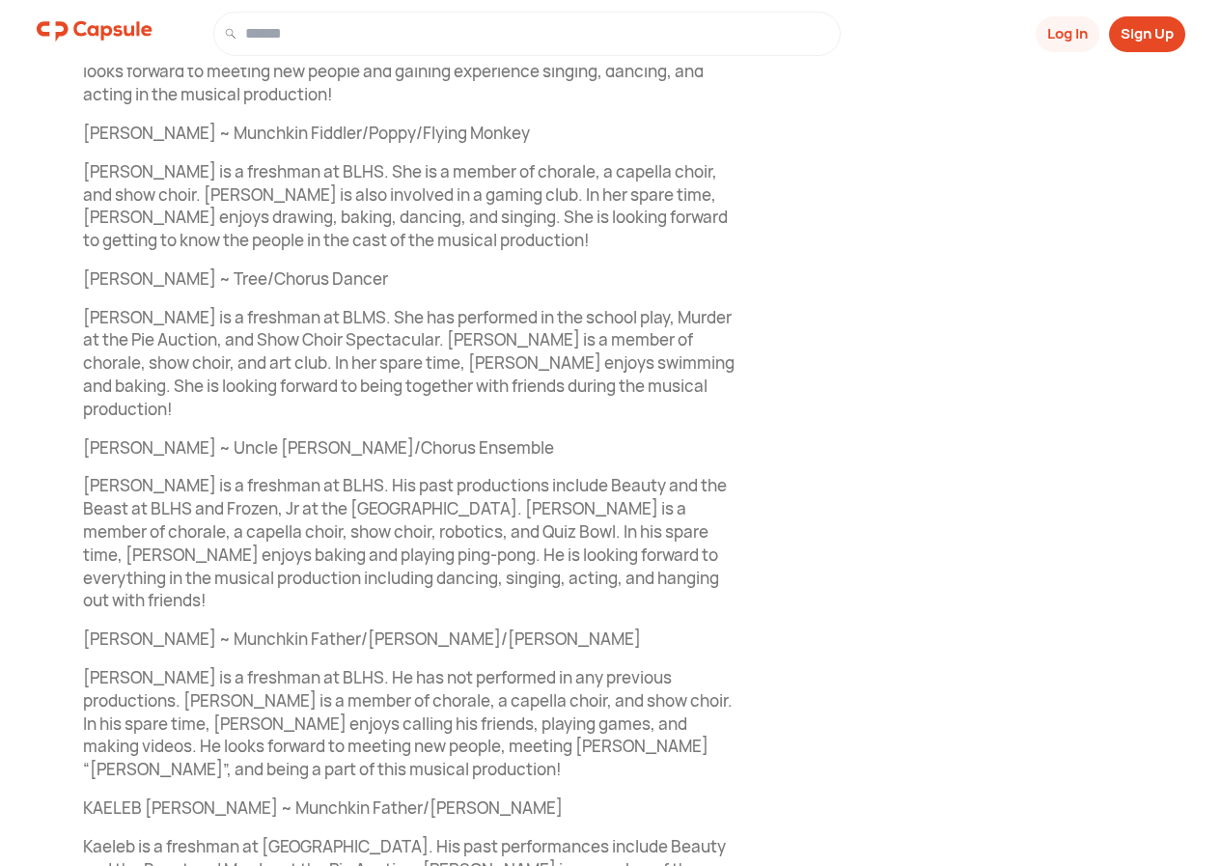
scroll to position [1930, 0]
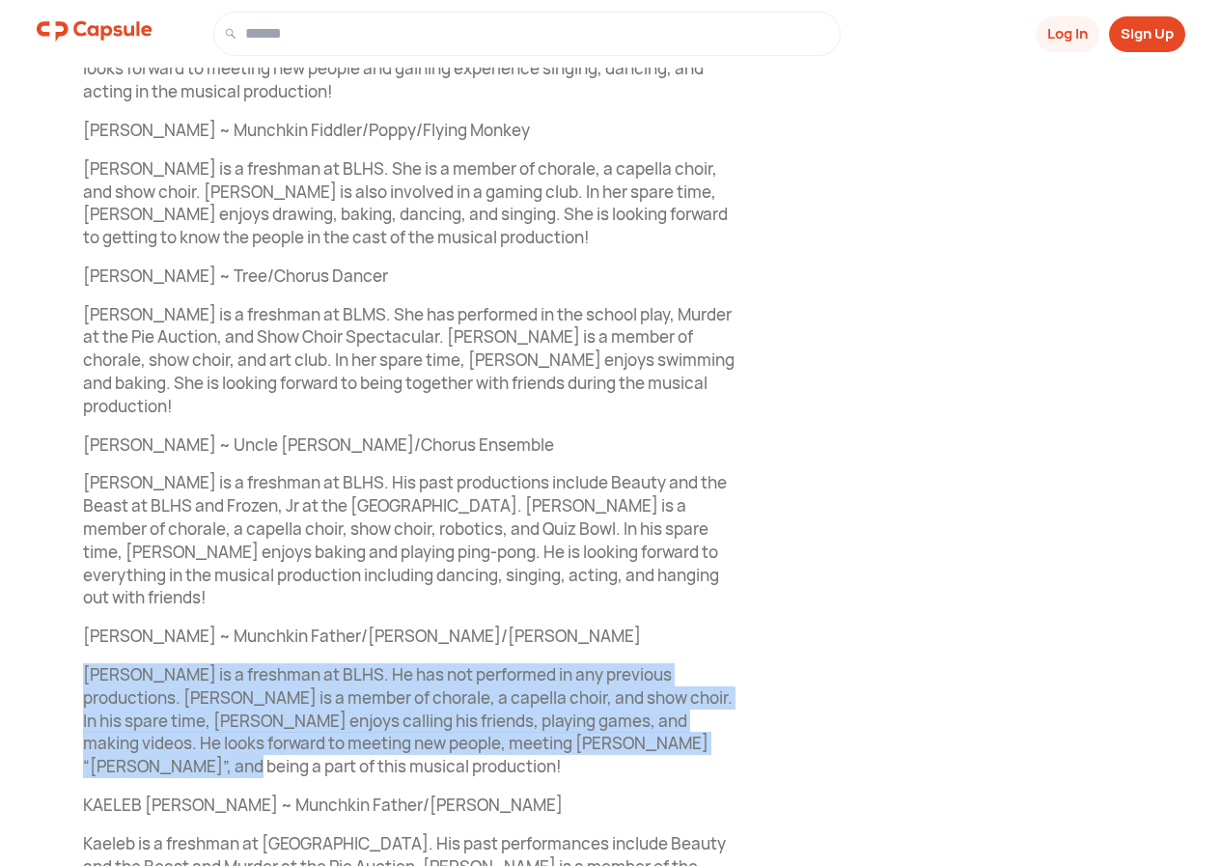
drag, startPoint x: 214, startPoint y: 610, endPoint x: 689, endPoint y: 650, distance: 476.5
click at [689, 650] on div "Shared in 1 Capsule(s) [PERSON_NAME] [DATE] Meet the seventeen freshman! [PERSO…" at bounding box center [391, 96] width 708 height 3750
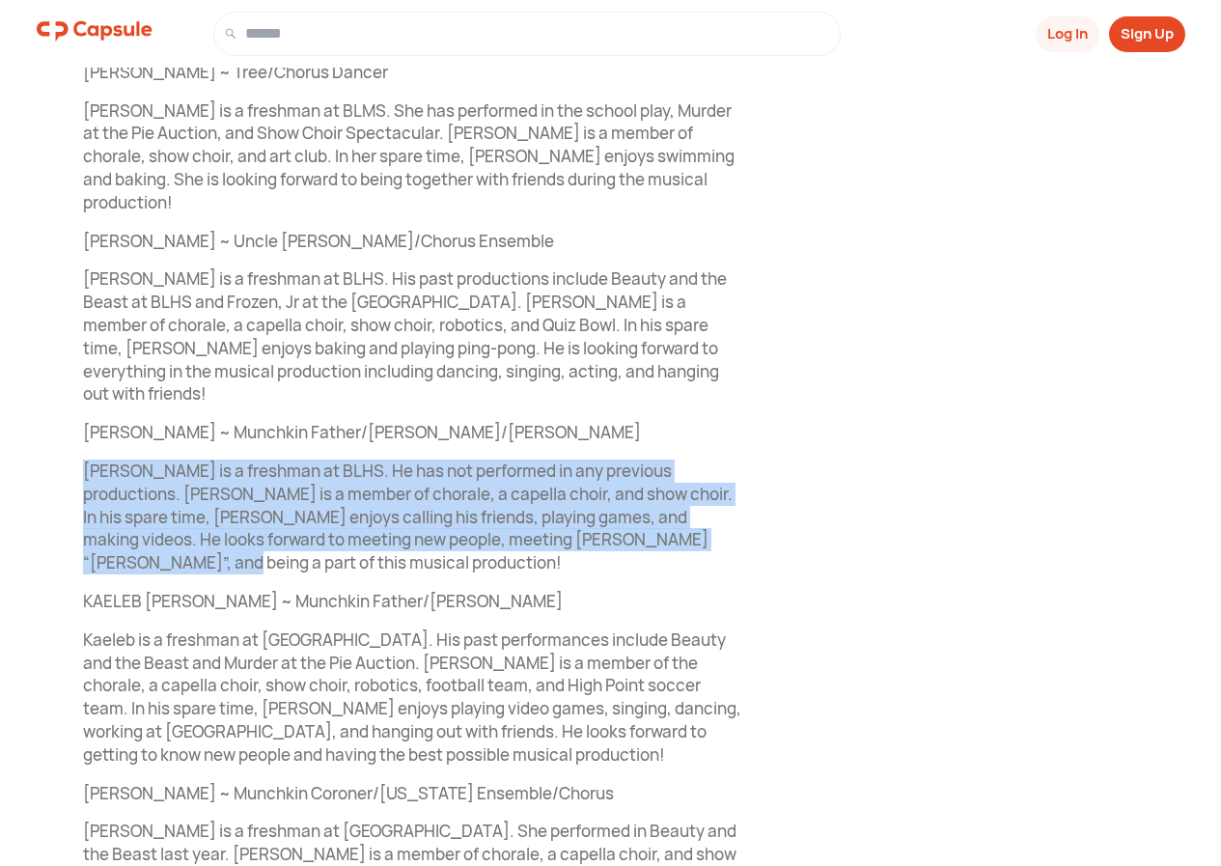
scroll to position [2108, 0]
